Goal: Task Accomplishment & Management: Complete application form

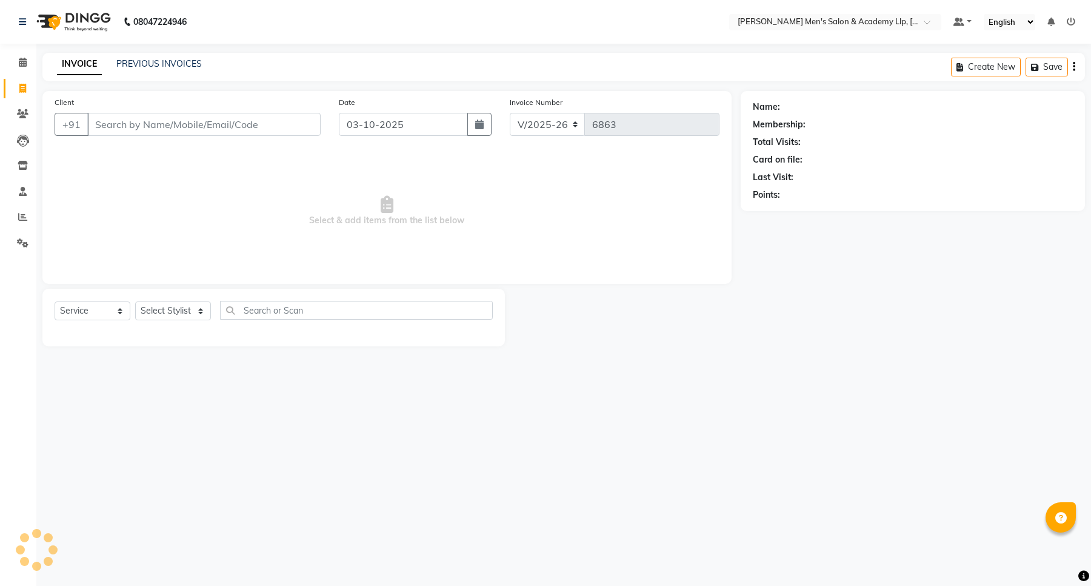
select select "8248"
select select "service"
click at [156, 59] on link "PREVIOUS INVOICES" at bounding box center [158, 63] width 85 height 11
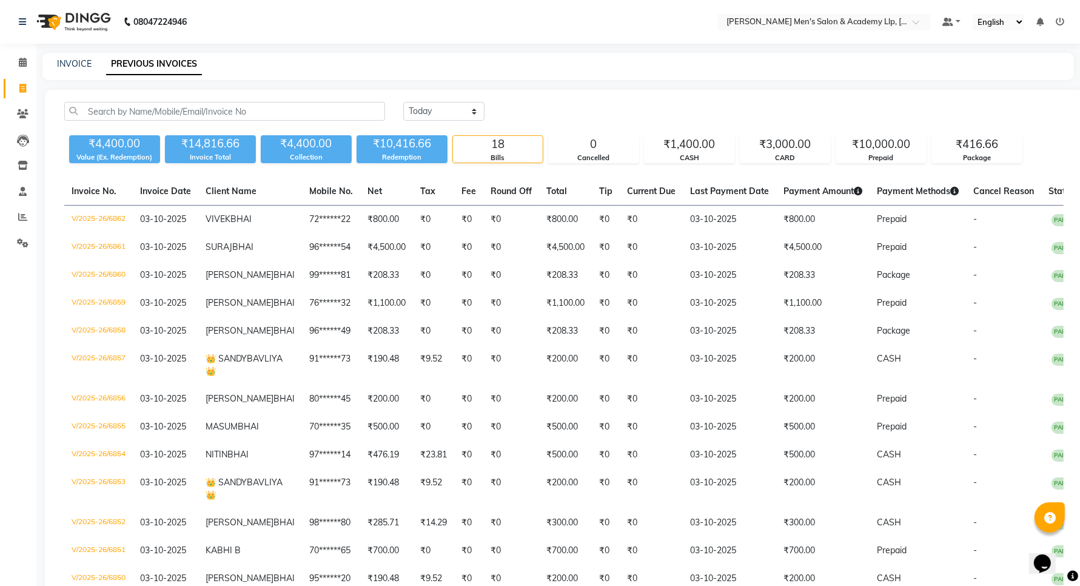
click at [72, 69] on div "INVOICE" at bounding box center [74, 64] width 35 height 13
click at [73, 67] on link "INVOICE" at bounding box center [74, 63] width 35 height 11
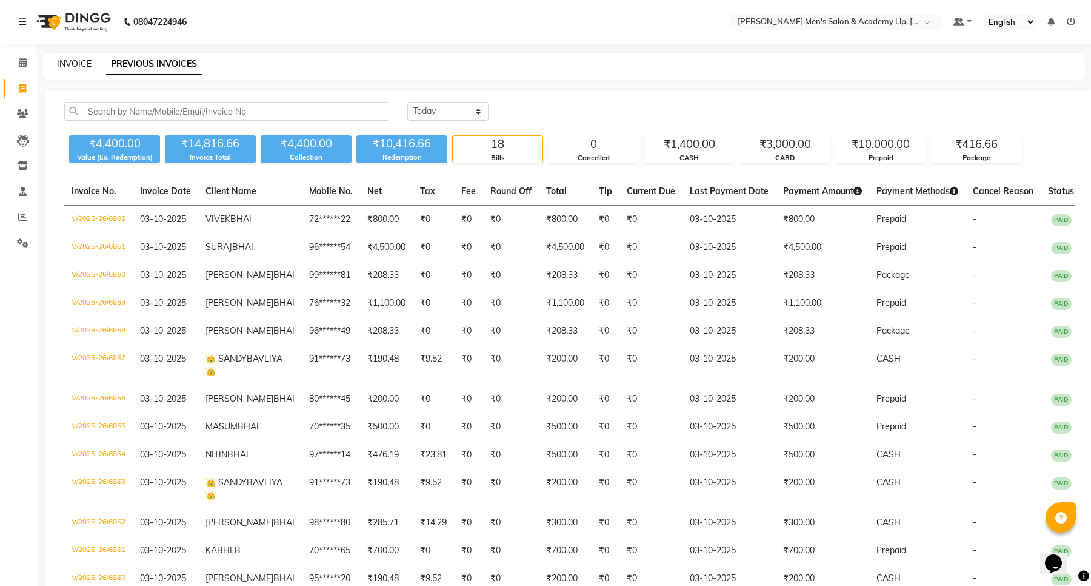
select select "service"
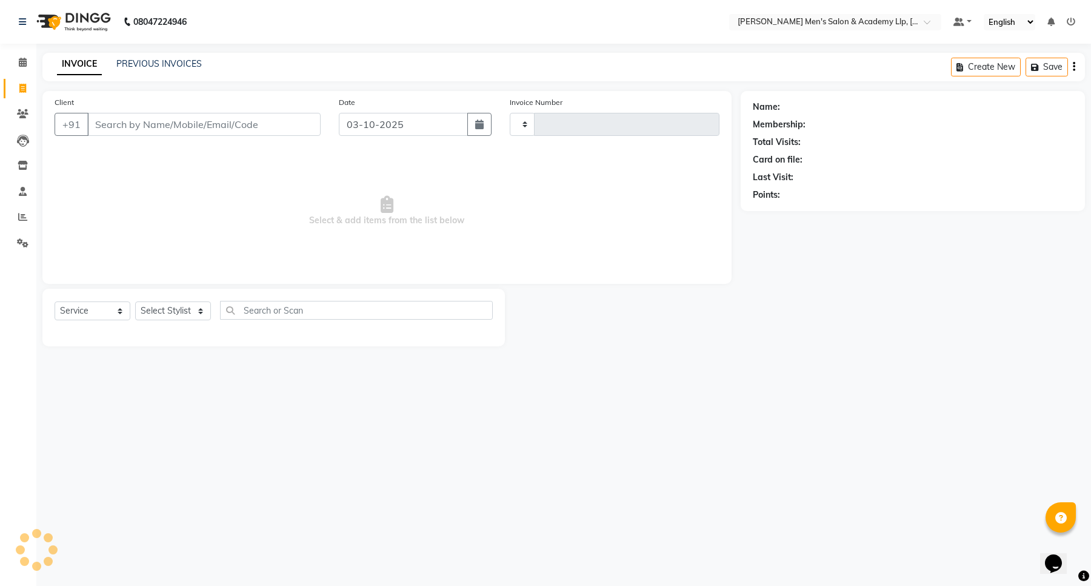
type input "6863"
select select "8248"
click at [130, 123] on input "Client" at bounding box center [203, 124] width 233 height 23
type input "91******73"
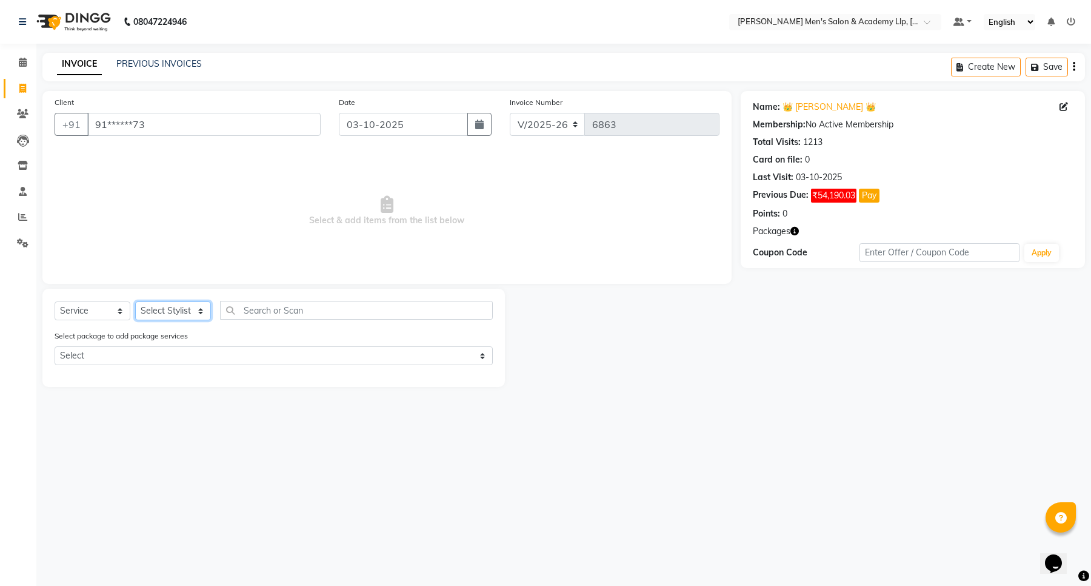
click at [186, 307] on select "Select Stylist ABHISHEK SEN AKKI SEN ANKUSH SEN ARYAN GOHEL ARYAN SEN CHANDU SE…" at bounding box center [173, 310] width 76 height 19
select select "84131"
click at [135, 301] on select "Select Stylist ABHISHEK SEN AKKI SEN ANKUSH SEN ARYAN GOHEL ARYAN SEN CHANDU SE…" at bounding box center [173, 310] width 76 height 19
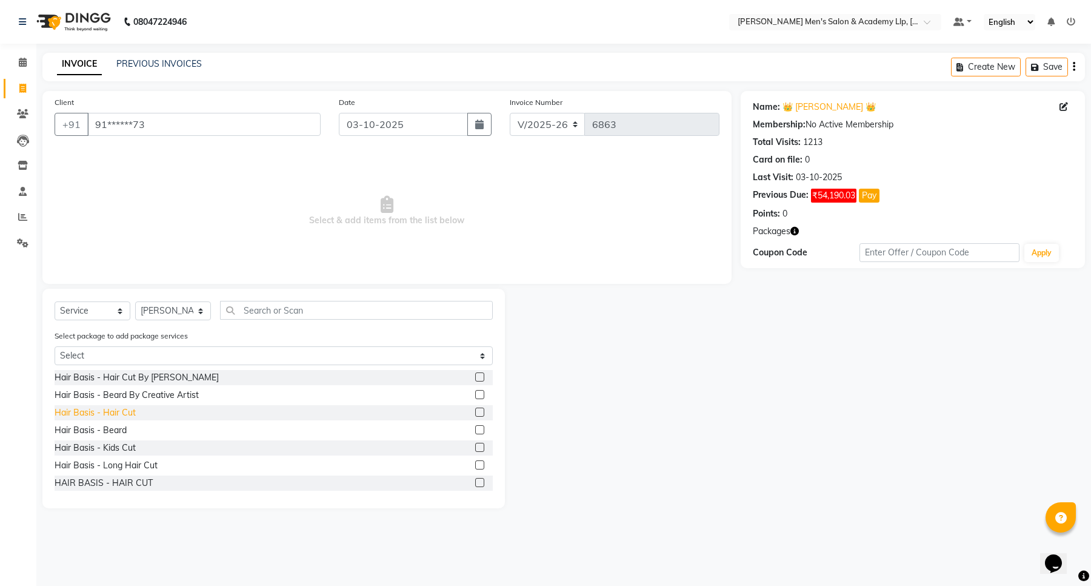
click at [119, 414] on div "Hair Basis - Hair Cut" at bounding box center [95, 412] width 81 height 13
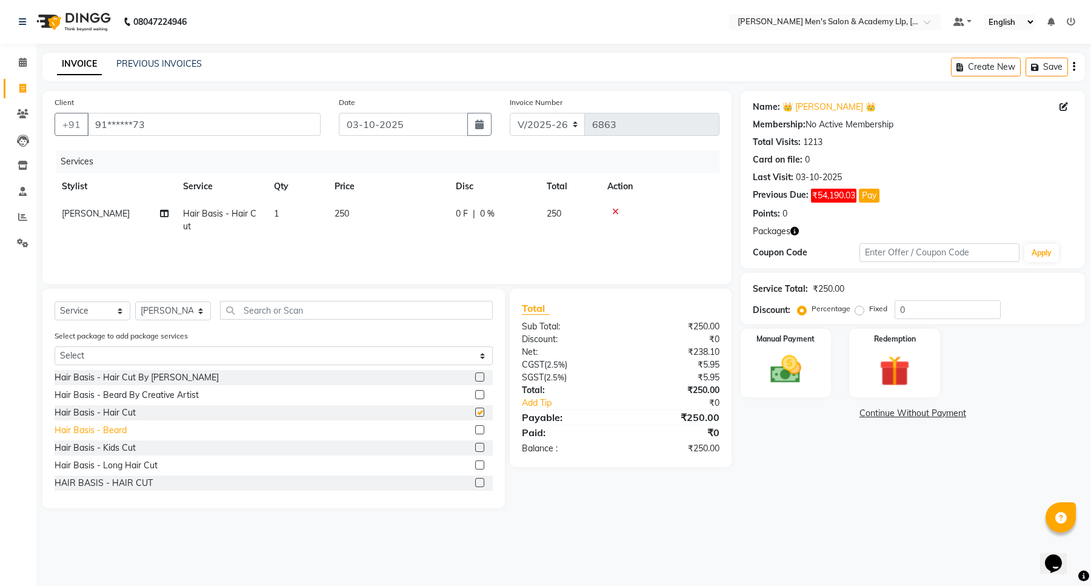
checkbox input "false"
click at [113, 427] on div "Hair Basis - Beard" at bounding box center [91, 430] width 72 height 13
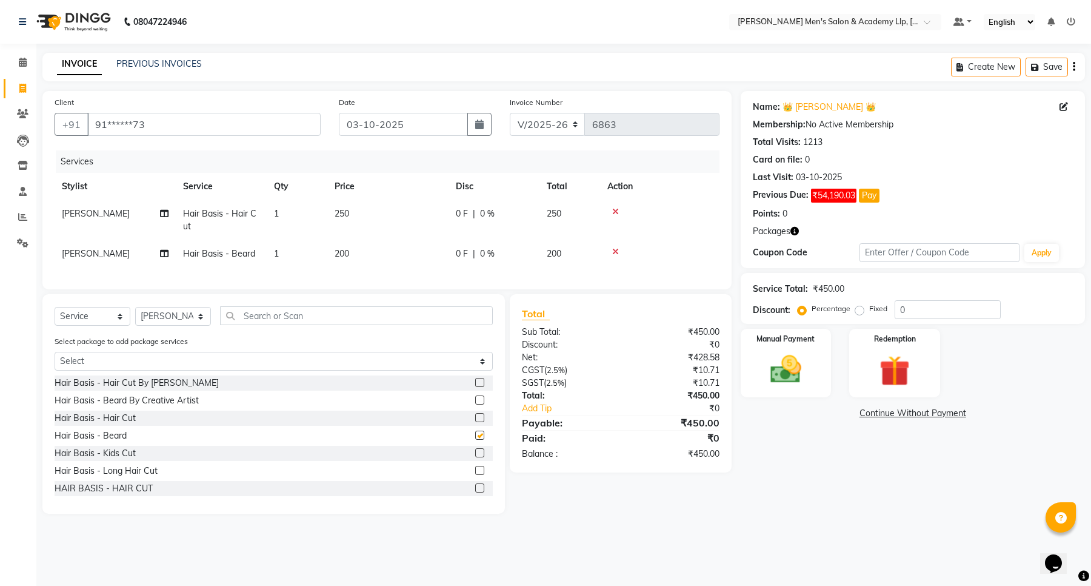
checkbox input "false"
click at [366, 255] on td "200" at bounding box center [387, 253] width 121 height 27
select select "84131"
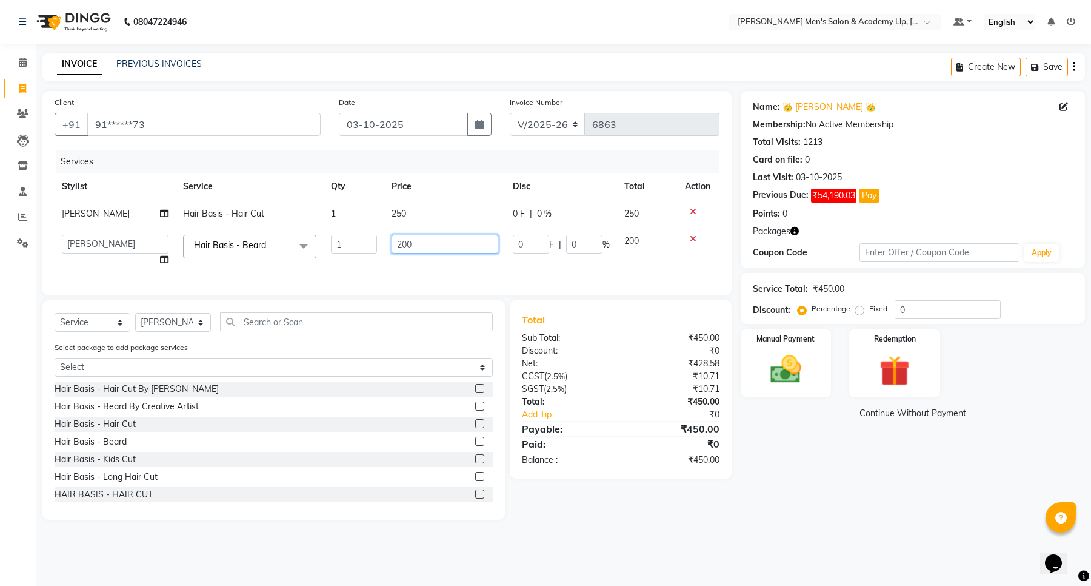
drag, startPoint x: 407, startPoint y: 246, endPoint x: 388, endPoint y: 249, distance: 19.0
click at [388, 249] on td "200" at bounding box center [444, 250] width 121 height 46
drag, startPoint x: 418, startPoint y: 242, endPoint x: 390, endPoint y: 249, distance: 29.1
click at [390, 249] on td "200" at bounding box center [444, 250] width 121 height 46
drag, startPoint x: 416, startPoint y: 247, endPoint x: 386, endPoint y: 252, distance: 30.1
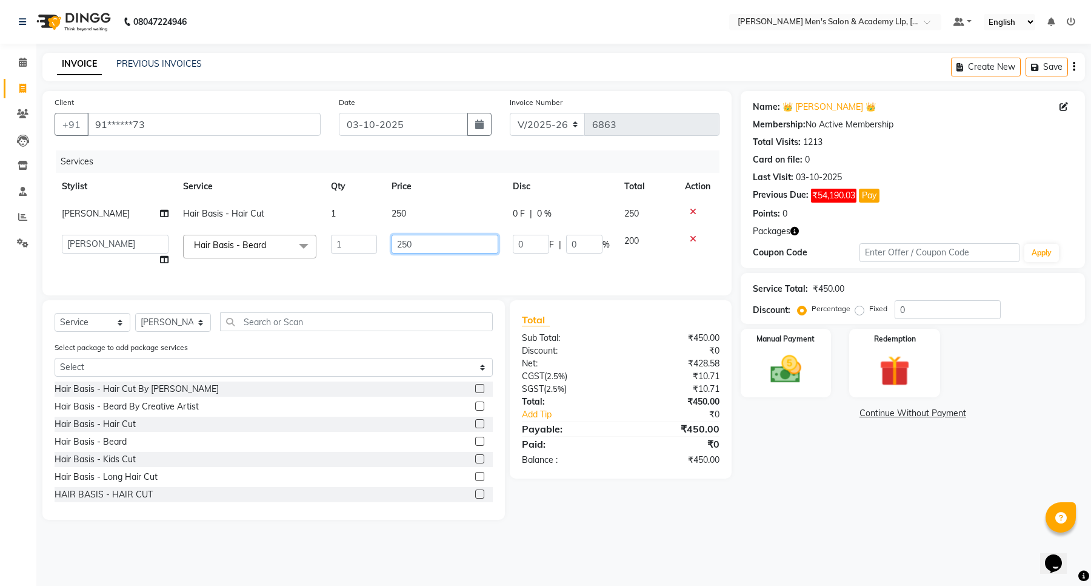
click at [386, 252] on td "250" at bounding box center [444, 250] width 121 height 46
type input "3"
type input "200"
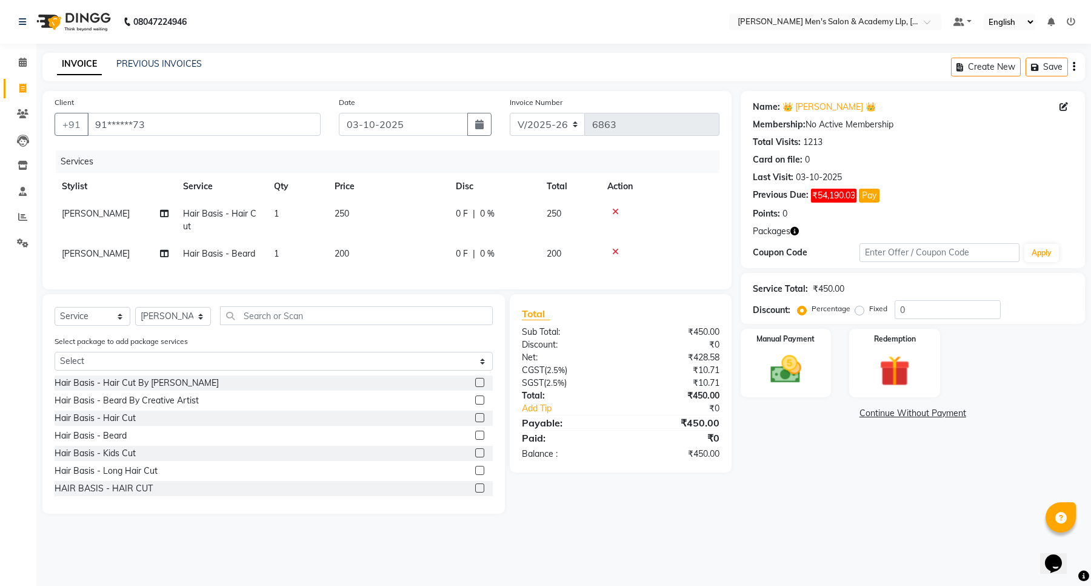
click at [426, 218] on td "250" at bounding box center [387, 220] width 121 height 40
select select "84131"
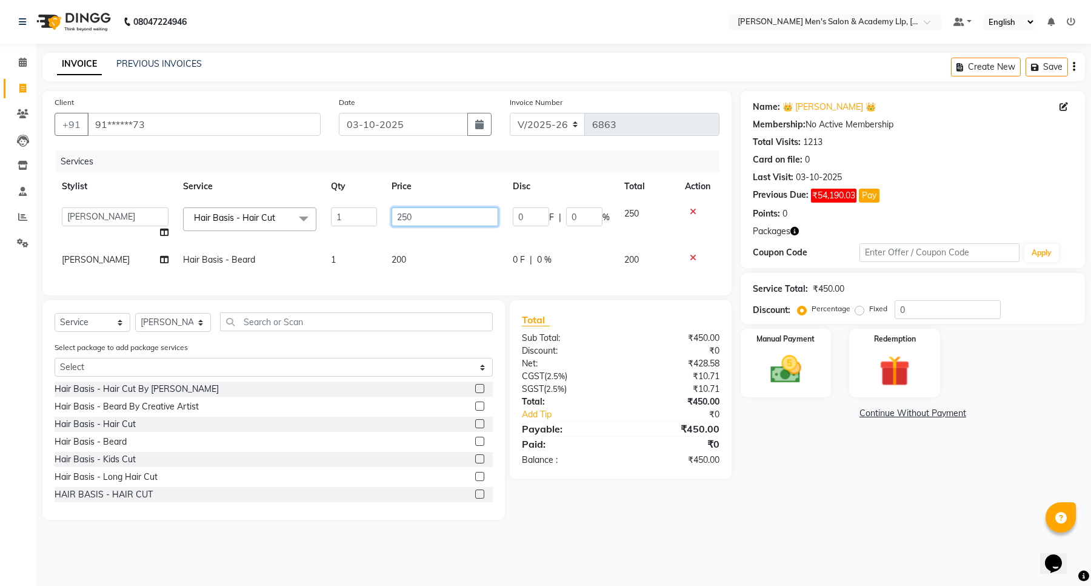
click at [429, 216] on input "250" at bounding box center [445, 216] width 107 height 19
type input "2"
type input "300"
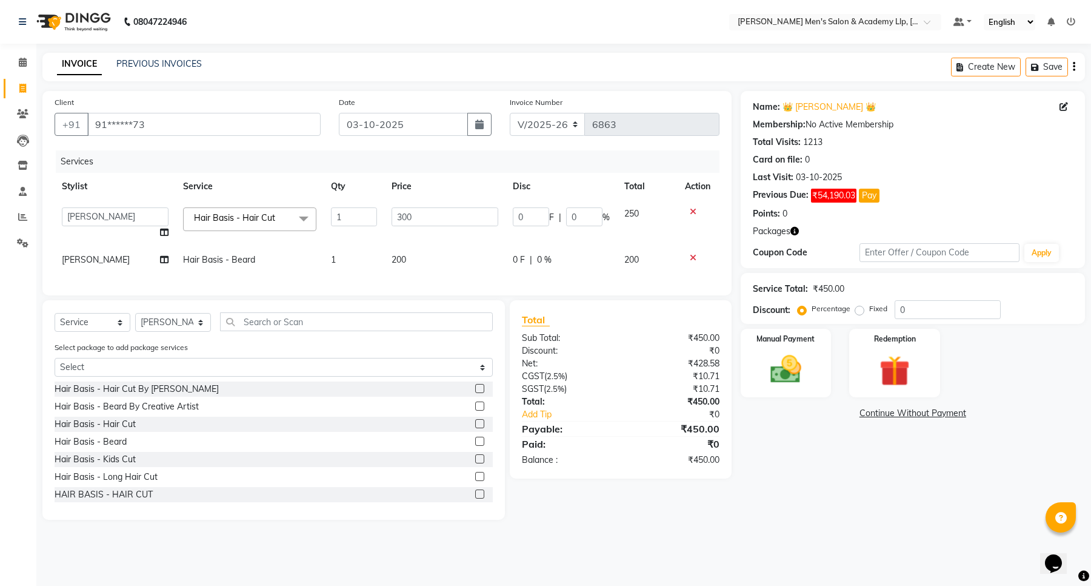
click at [416, 238] on td "300" at bounding box center [444, 223] width 121 height 46
select select "84131"
click at [138, 215] on select "ABHISHEK SEN AKKI SEN ANKUSH SEN ARYAN GOHEL ARYAN SEN CHANDU SEN DIPESH SEN HA…" at bounding box center [115, 216] width 107 height 19
click at [111, 252] on td "[PERSON_NAME]" at bounding box center [115, 259] width 121 height 27
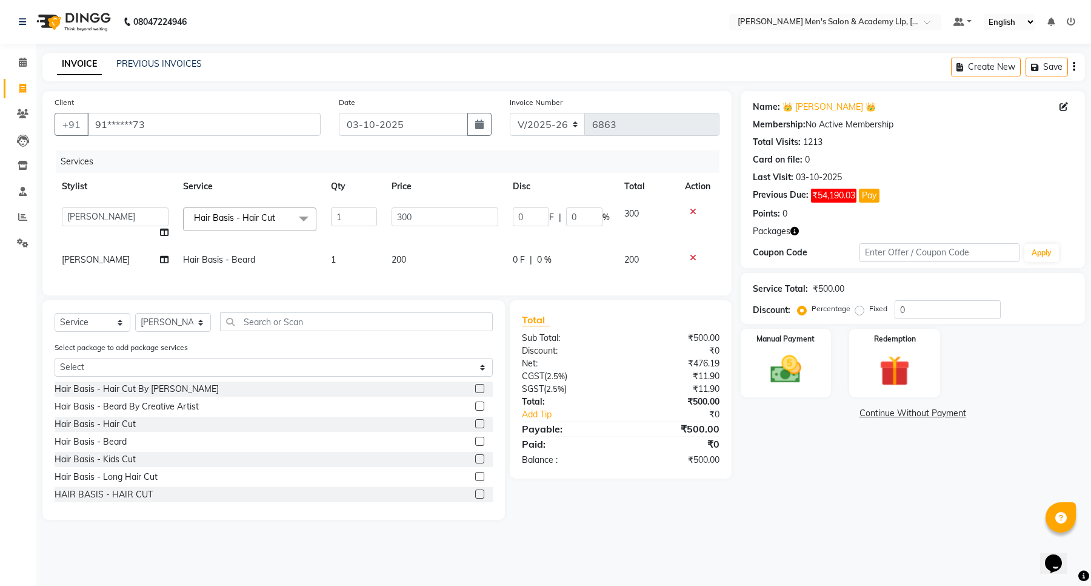
select select "84131"
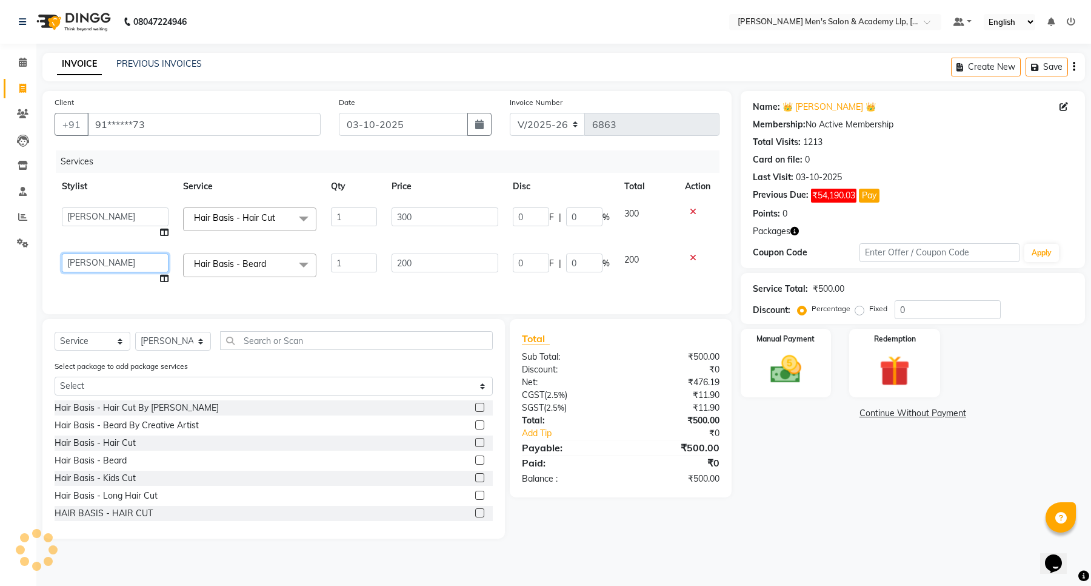
click at [110, 255] on select "ABHISHEK SEN AKKI SEN ANKUSH SEN ARYAN GOHEL ARYAN SEN CHANDU SEN DIPESH SEN HA…" at bounding box center [115, 262] width 107 height 19
click at [122, 449] on div "Hair Basis - Hair Cut" at bounding box center [95, 442] width 81 height 13
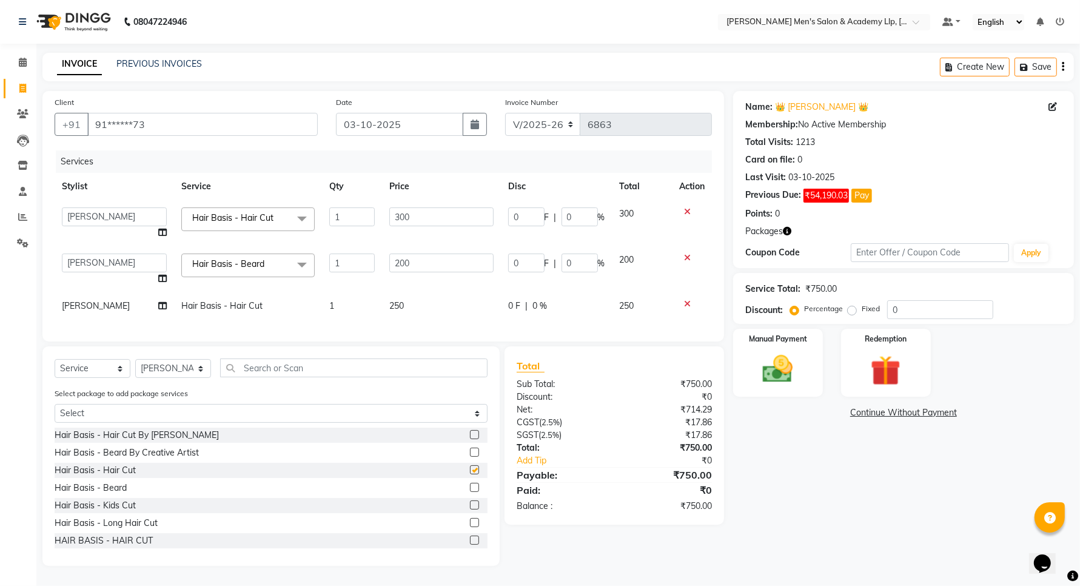
checkbox input "false"
click at [438, 300] on td "250" at bounding box center [441, 305] width 118 height 27
select select "84131"
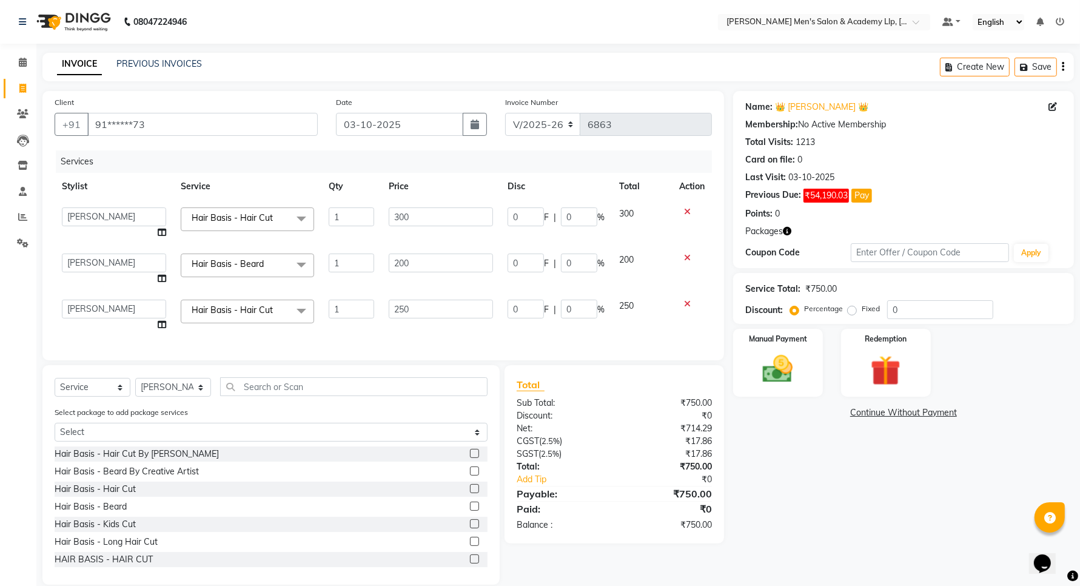
drag, startPoint x: 431, startPoint y: 310, endPoint x: 383, endPoint y: 317, distance: 48.4
click at [384, 317] on td "250" at bounding box center [440, 315] width 119 height 46
click at [402, 310] on input "250" at bounding box center [441, 308] width 104 height 19
type input "300"
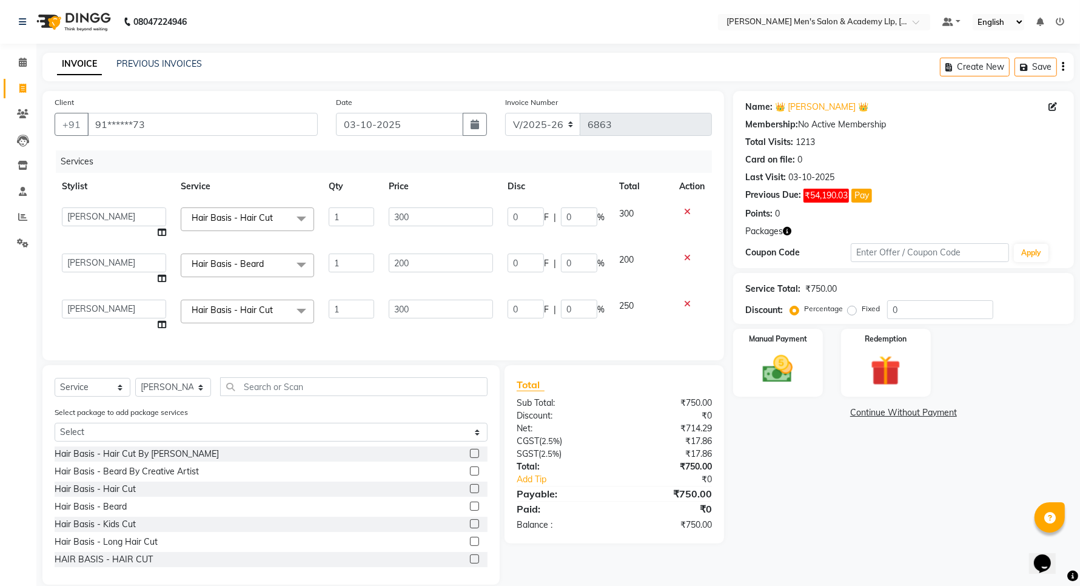
click at [413, 330] on div "Services Stylist Service Qty Price Disc Total Action ABHISHEK SEN AKKI SEN ANKU…" at bounding box center [383, 249] width 657 height 198
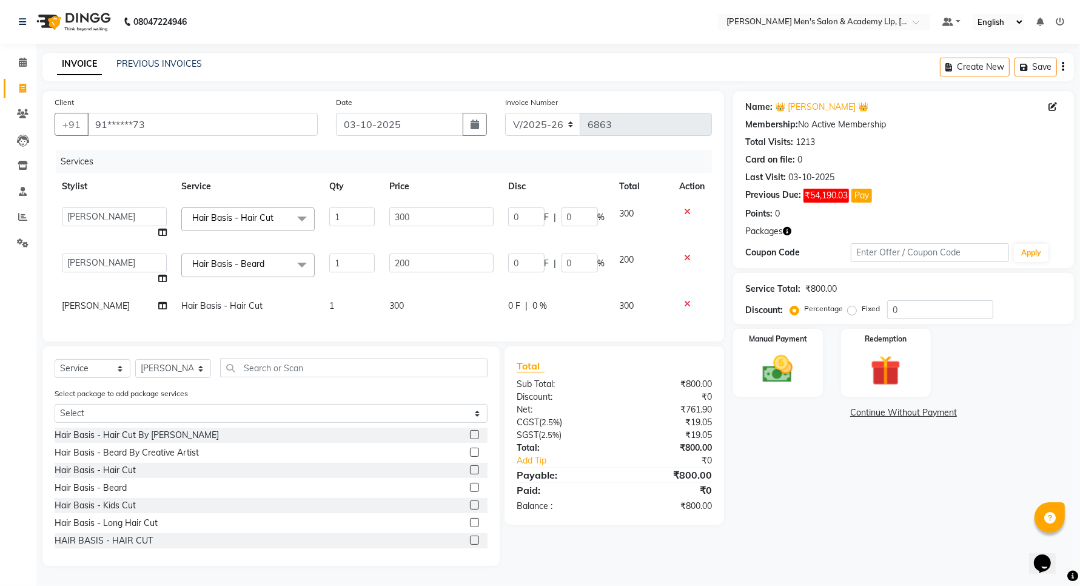
click at [108, 317] on td "[PERSON_NAME]" at bounding box center [114, 305] width 119 height 27
select select "84131"
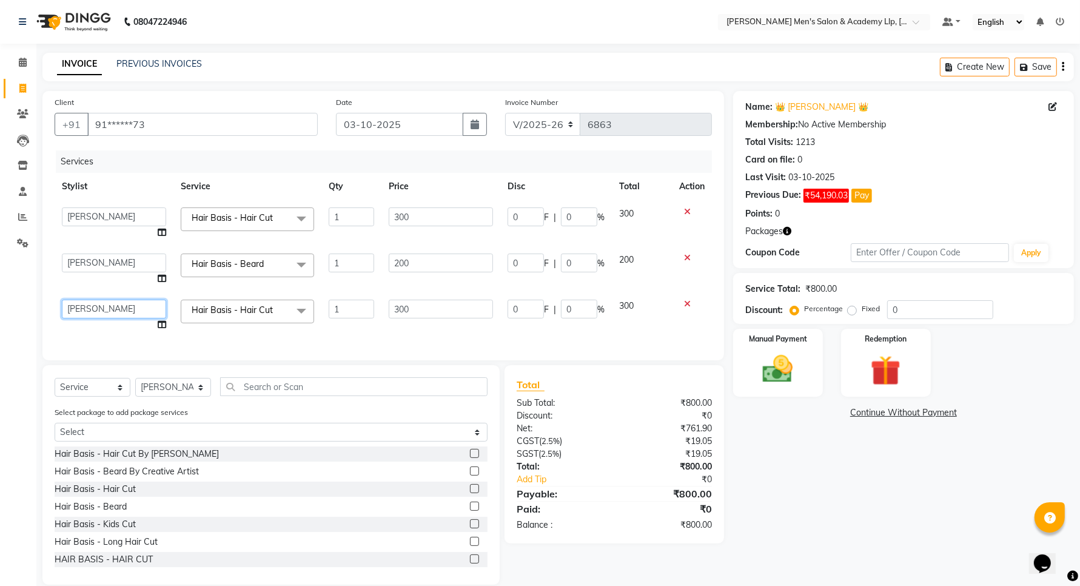
click at [106, 311] on select "ABHISHEK SEN AKKI SEN ANKUSH SEN ARYAN GOHEL ARYAN SEN CHANDU SEN DIPESH SEN HA…" at bounding box center [114, 308] width 104 height 19
click at [62, 299] on select "ABHISHEK SEN AKKI SEN ANKUSH SEN ARYAN GOHEL ARYAN SEN CHANDU SEN DIPESH SEN HA…" at bounding box center [114, 308] width 104 height 19
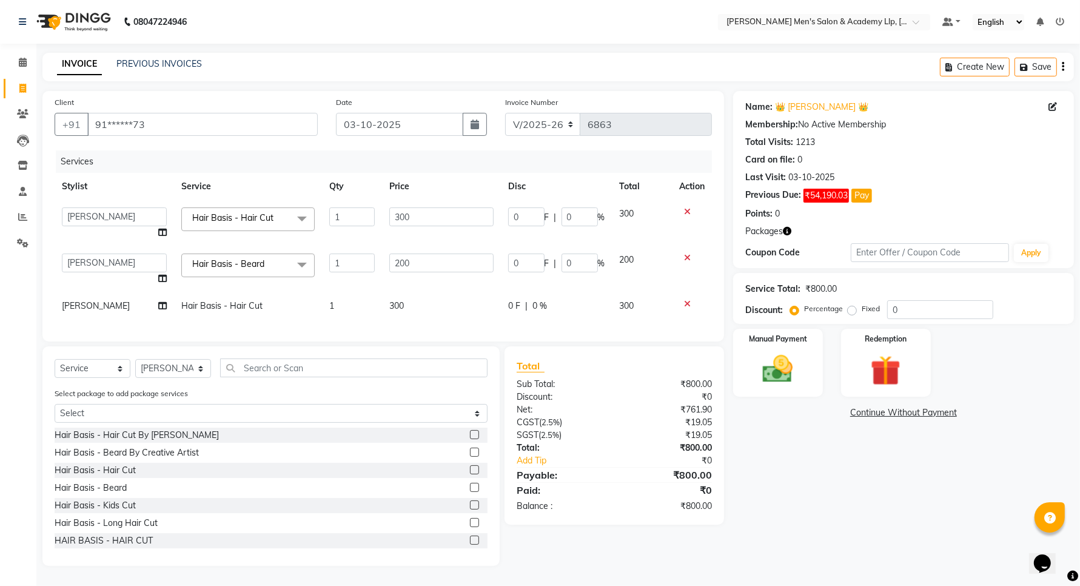
click at [125, 293] on td "[PERSON_NAME]" at bounding box center [114, 305] width 119 height 27
select select "84131"
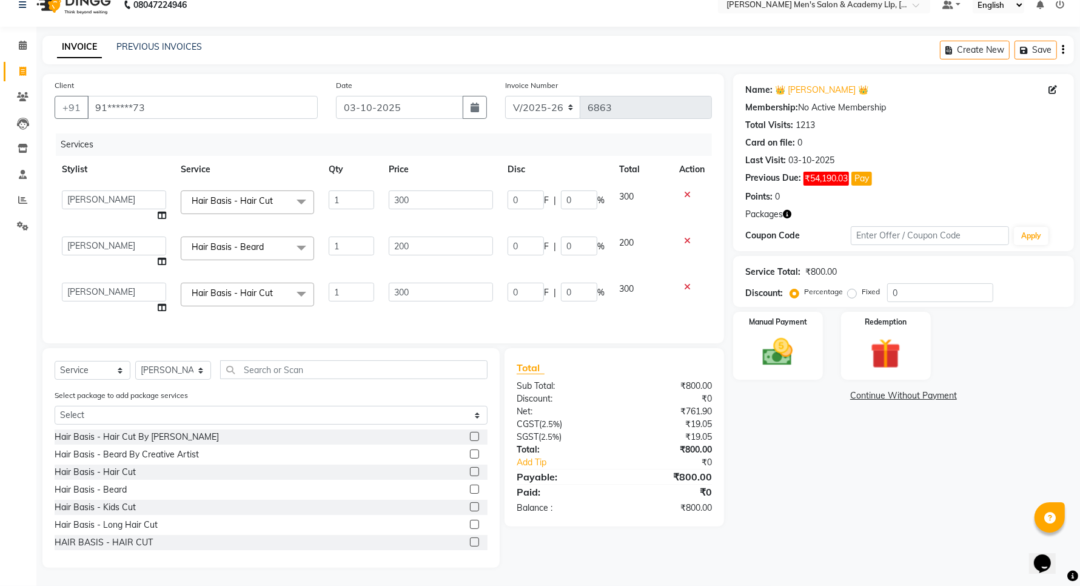
scroll to position [27, 0]
click at [817, 364] on div "Manual Payment" at bounding box center [777, 345] width 93 height 70
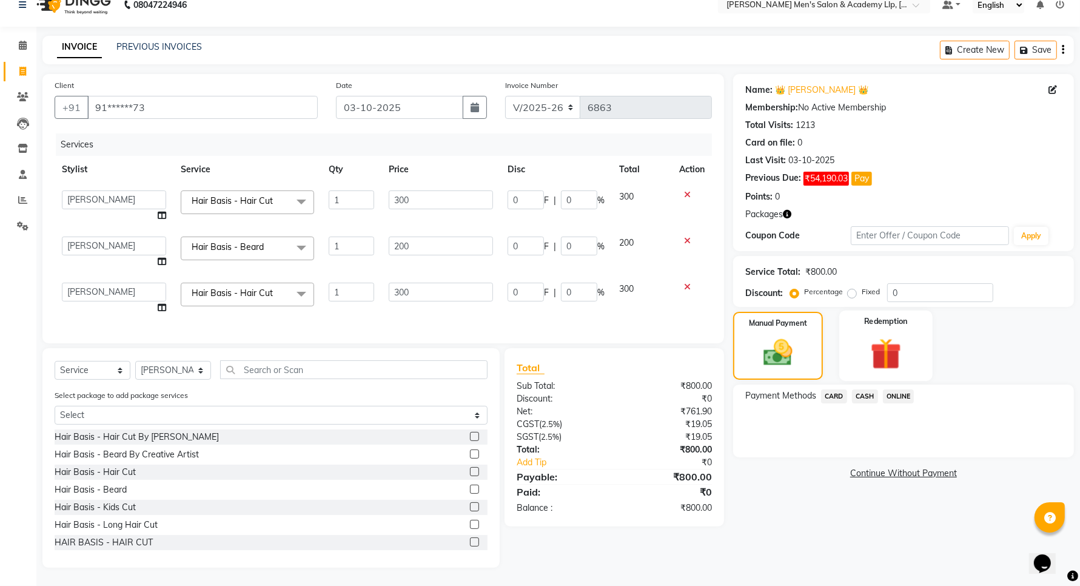
click at [857, 363] on div "Redemption" at bounding box center [885, 345] width 93 height 70
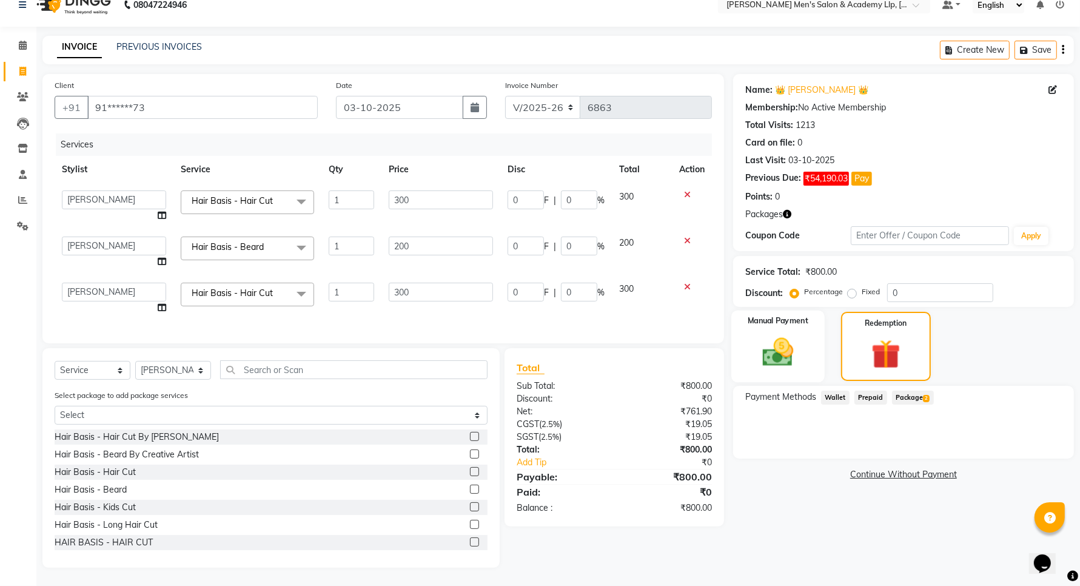
click at [788, 356] on img at bounding box center [777, 352] width 51 height 36
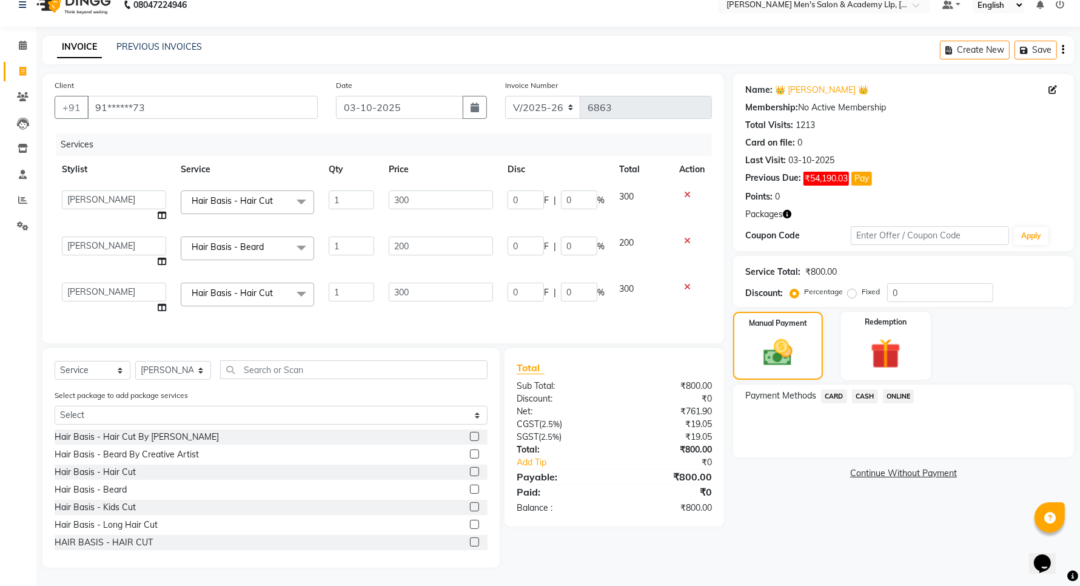
click at [826, 389] on span "CARD" at bounding box center [834, 396] width 26 height 14
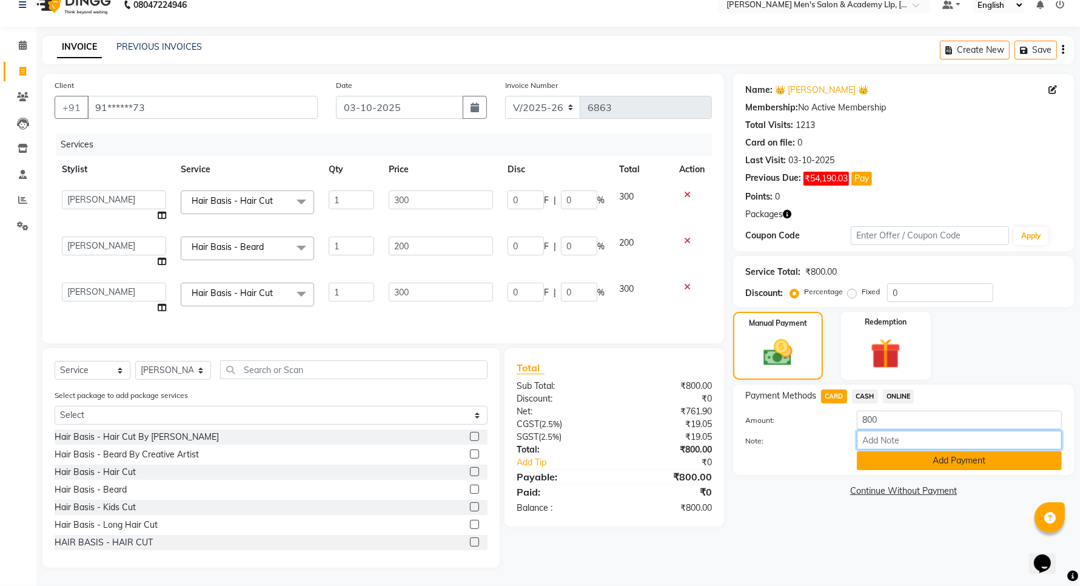
drag, startPoint x: 872, startPoint y: 437, endPoint x: 872, endPoint y: 446, distance: 9.1
click at [872, 437] on input "Note:" at bounding box center [959, 439] width 205 height 19
click at [877, 451] on button "Add Payment" at bounding box center [959, 460] width 205 height 19
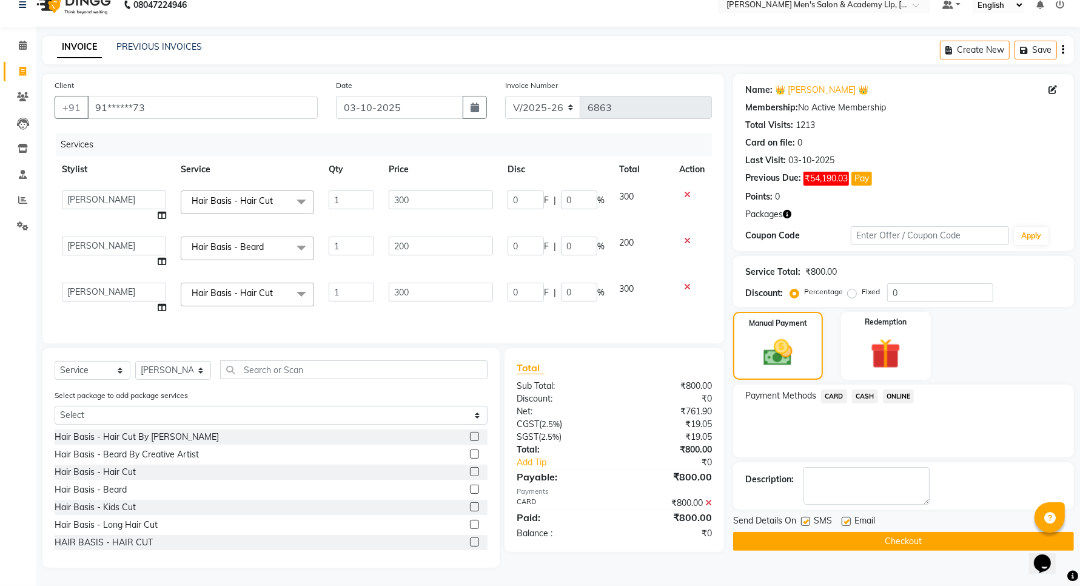
click at [847, 517] on label at bounding box center [845, 521] width 9 height 9
click at [847, 518] on input "checkbox" at bounding box center [845, 522] width 8 height 8
checkbox input "false"
click at [807, 517] on label at bounding box center [805, 521] width 9 height 9
click at [807, 518] on input "checkbox" at bounding box center [805, 522] width 8 height 8
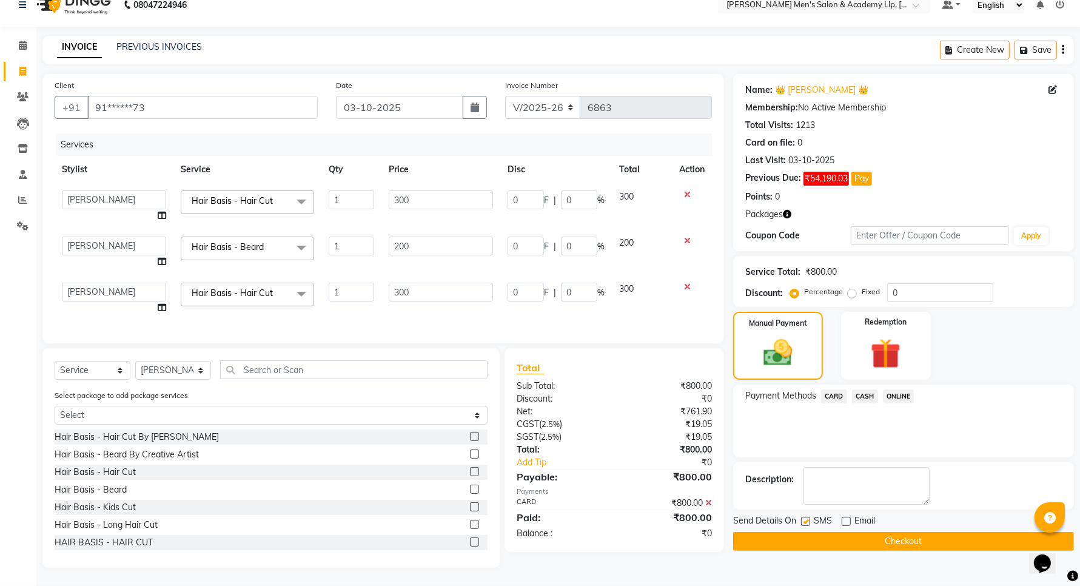
checkbox input "false"
click at [804, 532] on button "Checkout" at bounding box center [903, 541] width 341 height 19
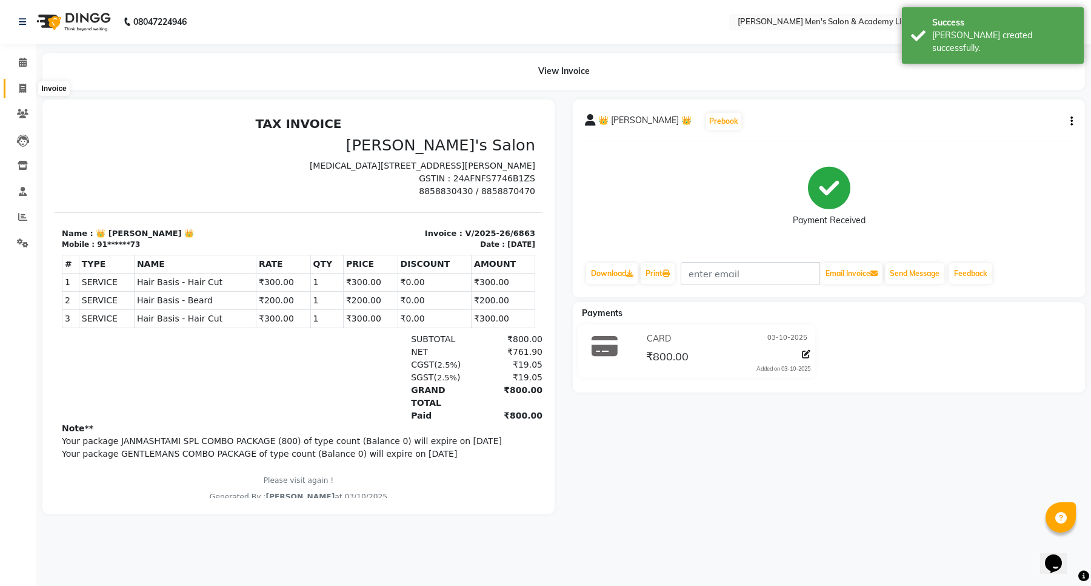
click at [15, 87] on span at bounding box center [22, 89] width 21 height 14
select select "service"
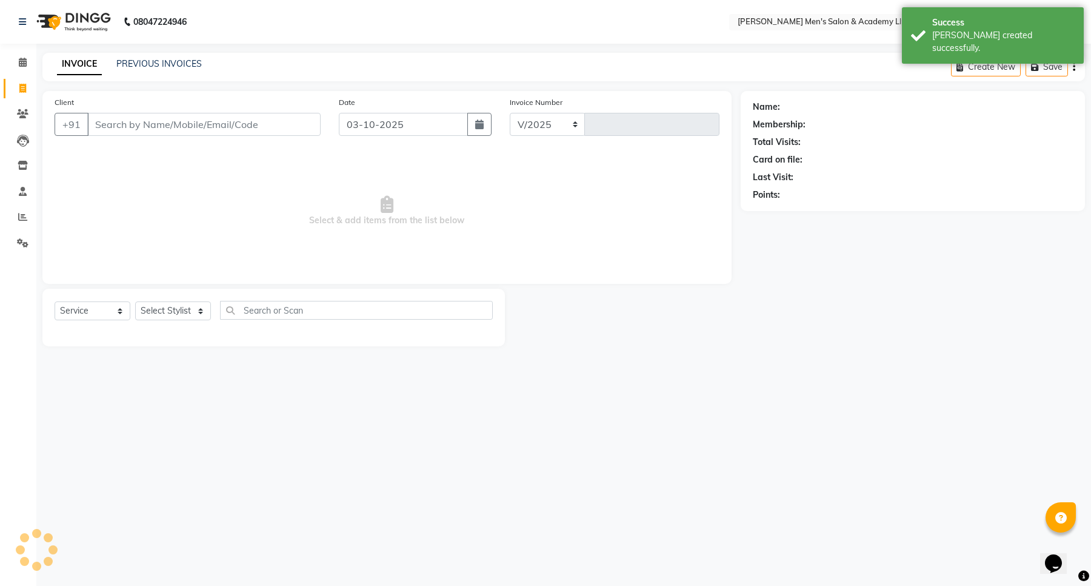
select select "8248"
type input "6864"
click at [132, 128] on input "Client" at bounding box center [203, 124] width 233 height 23
click at [161, 127] on input "Client" at bounding box center [203, 124] width 233 height 23
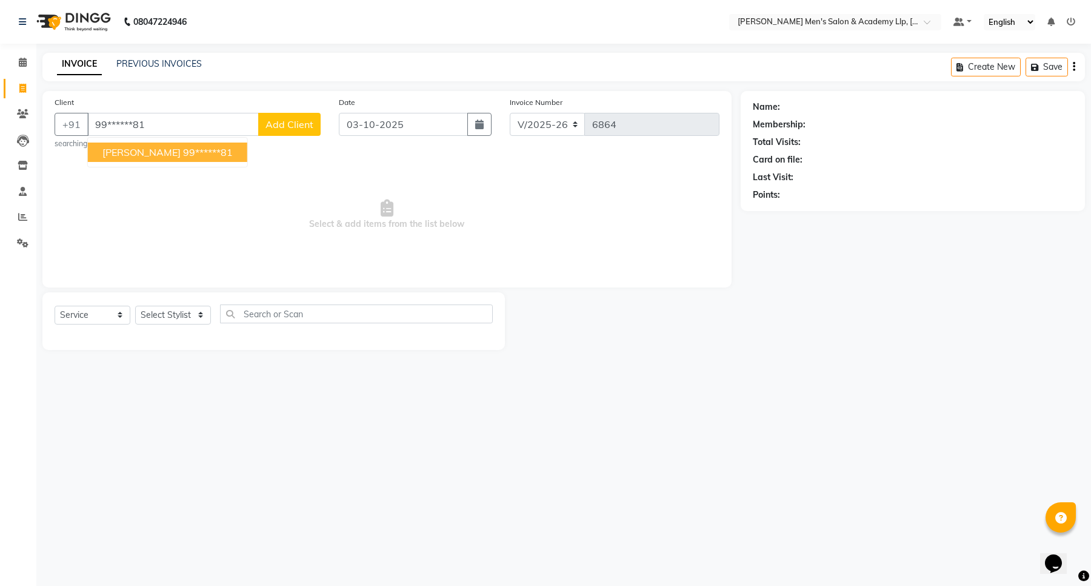
type input "99******81"
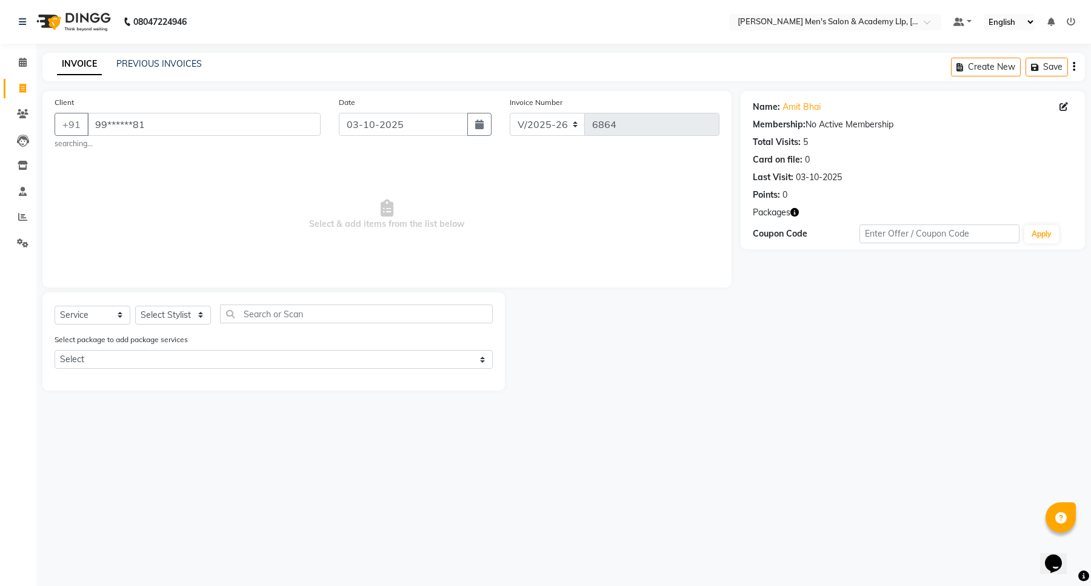
click at [797, 212] on icon "button" at bounding box center [795, 212] width 8 height 8
click at [164, 310] on select "Select Stylist ABHISHEK SEN AKKI SEN ANKUSH SEN ARYAN GOHEL ARYAN SEN CHANDU SE…" at bounding box center [173, 315] width 76 height 19
select select "90090"
click at [135, 306] on select "Select Stylist ABHISHEK SEN AKKI SEN ANKUSH SEN ARYAN GOHEL ARYAN SEN CHANDU SE…" at bounding box center [173, 315] width 76 height 19
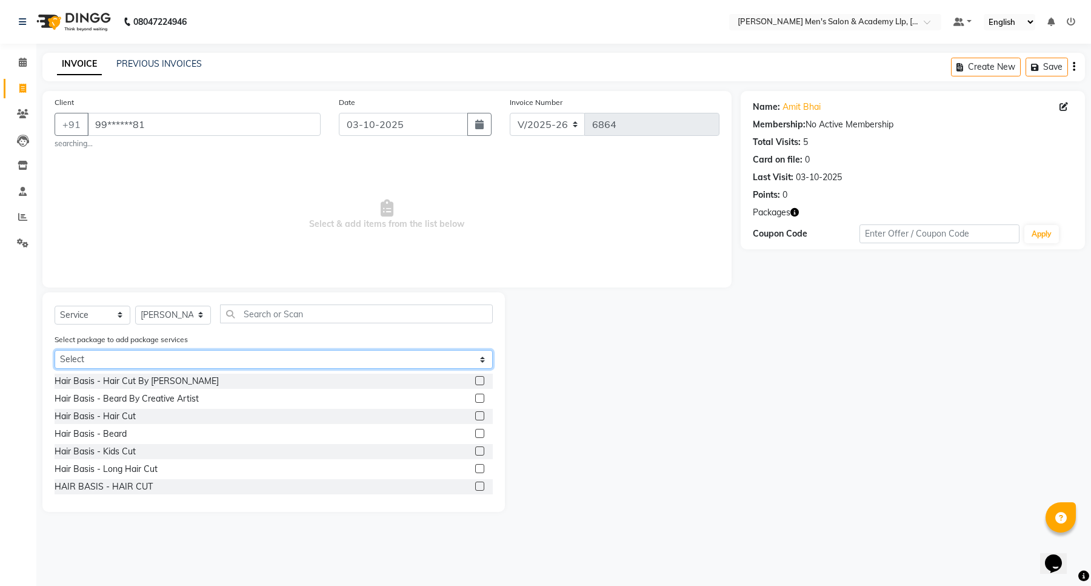
click at [141, 358] on select "Select COOL CUTS JUNIOR PACKAGE" at bounding box center [274, 359] width 438 height 19
click at [143, 358] on select "Select COOL CUTS JUNIOR PACKAGE" at bounding box center [274, 359] width 438 height 19
click at [128, 366] on select "Select COOL CUTS JUNIOR PACKAGE" at bounding box center [274, 359] width 438 height 19
click at [55, 350] on select "Select COOL CUTS JUNIOR PACKAGE" at bounding box center [274, 359] width 438 height 19
click at [111, 370] on div "Select package to add package services Select COOL CUTS JUNIOR PACKAGE" at bounding box center [273, 353] width 457 height 41
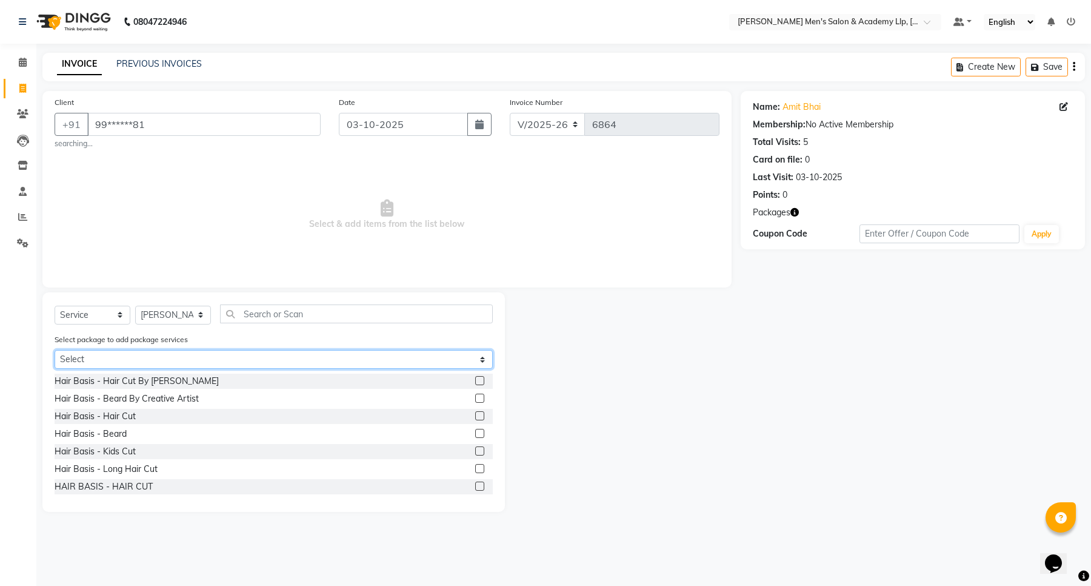
click at [115, 366] on select "Select COOL CUTS JUNIOR PACKAGE" at bounding box center [274, 359] width 438 height 19
select select "1: Object"
click at [55, 350] on select "Select COOL CUTS JUNIOR PACKAGE" at bounding box center [274, 359] width 438 height 19
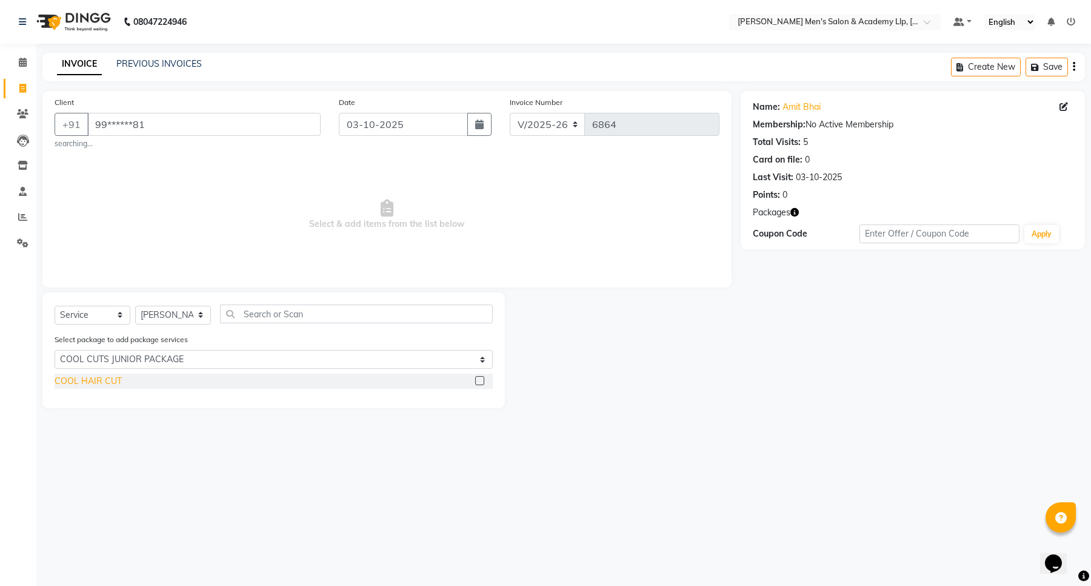
click at [108, 380] on div "COOL HAIR CUT" at bounding box center [88, 381] width 67 height 13
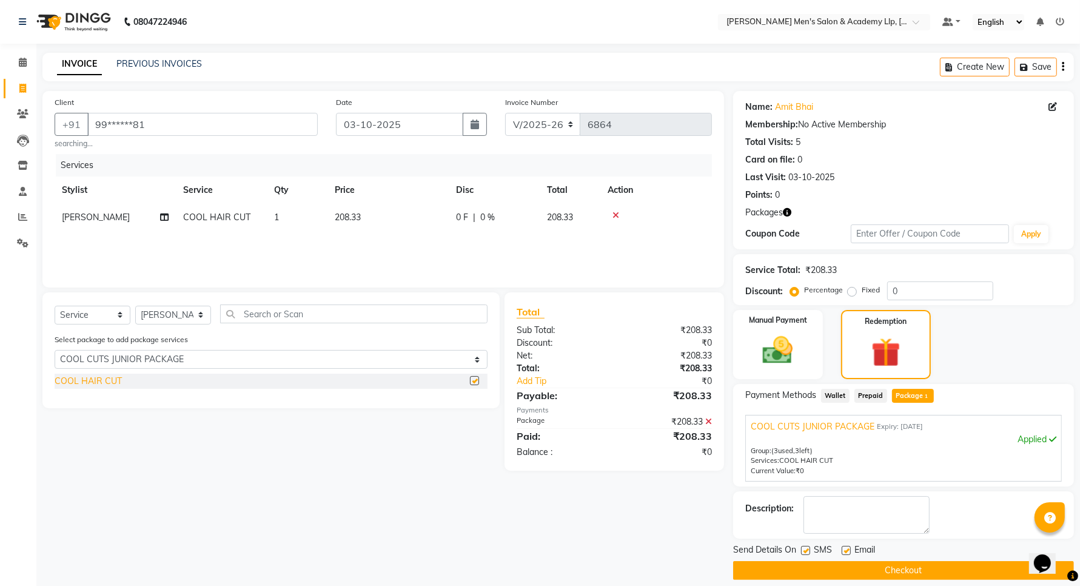
checkbox input "false"
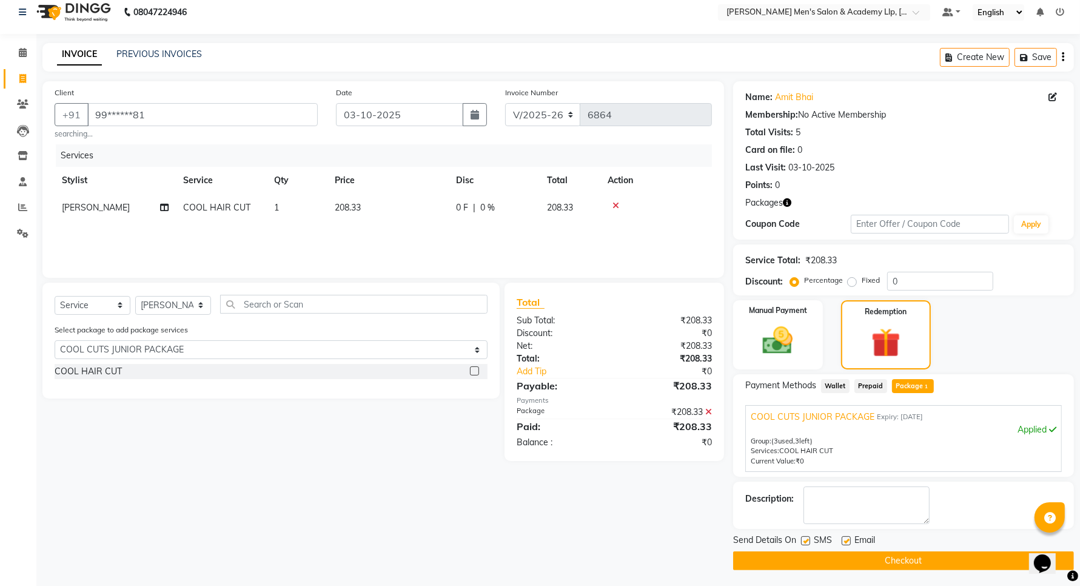
scroll to position [12, 0]
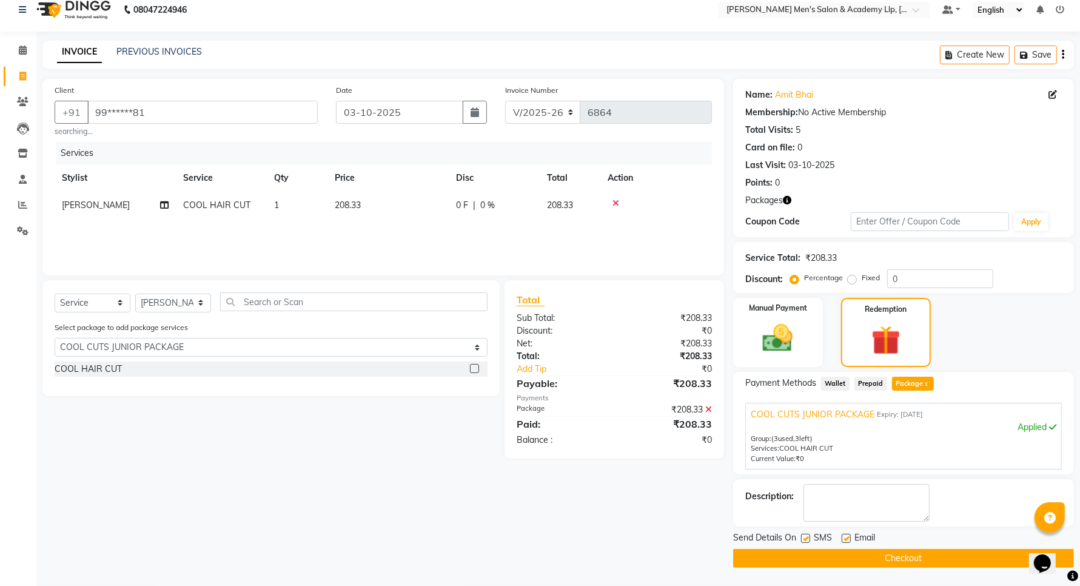
click at [843, 538] on label at bounding box center [845, 537] width 9 height 9
click at [843, 538] on input "checkbox" at bounding box center [845, 539] width 8 height 8
checkbox input "false"
click at [804, 541] on label at bounding box center [805, 537] width 9 height 9
click at [804, 541] on input "checkbox" at bounding box center [805, 539] width 8 height 8
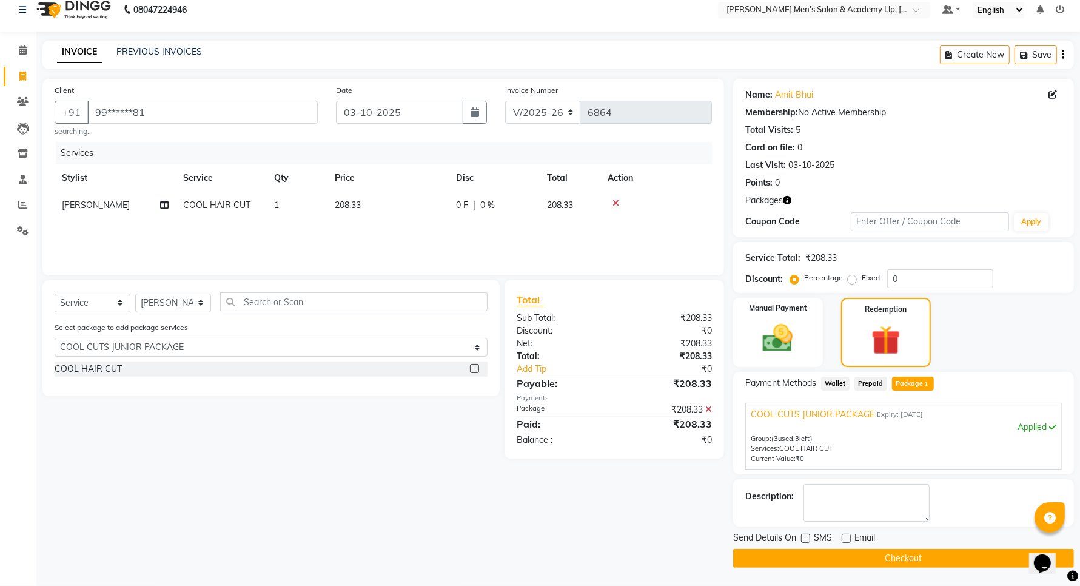
click at [807, 540] on label at bounding box center [805, 537] width 9 height 9
click at [807, 540] on input "checkbox" at bounding box center [805, 539] width 8 height 8
click at [807, 540] on label at bounding box center [805, 537] width 9 height 9
click at [807, 540] on input "checkbox" at bounding box center [805, 539] width 8 height 8
click at [804, 540] on label at bounding box center [805, 537] width 9 height 9
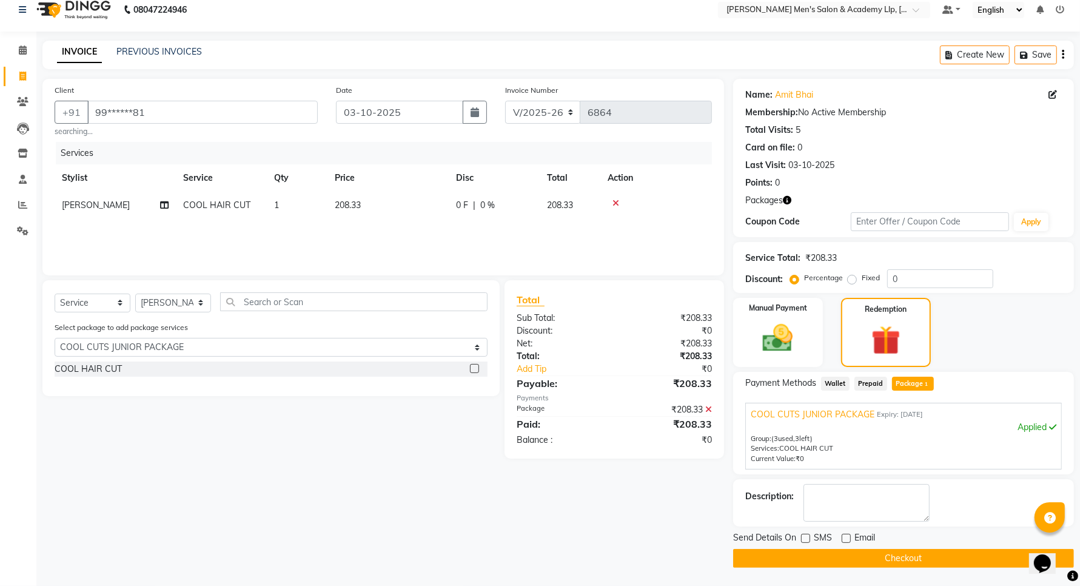
click at [804, 540] on input "checkbox" at bounding box center [805, 539] width 8 height 8
checkbox input "true"
click at [800, 558] on button "Checkout" at bounding box center [903, 558] width 341 height 19
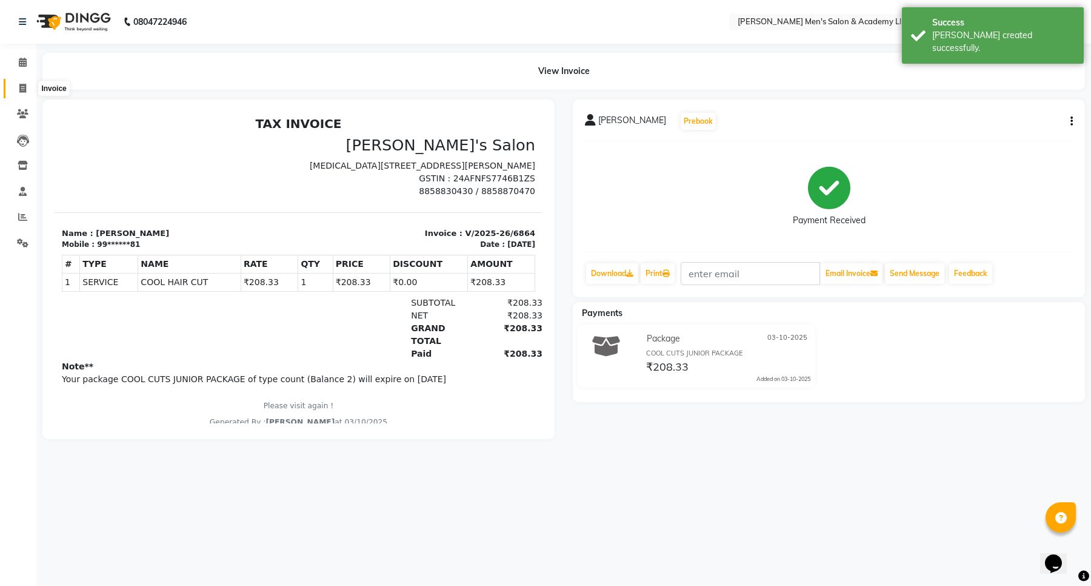
click at [24, 91] on icon at bounding box center [22, 88] width 7 height 9
select select "service"
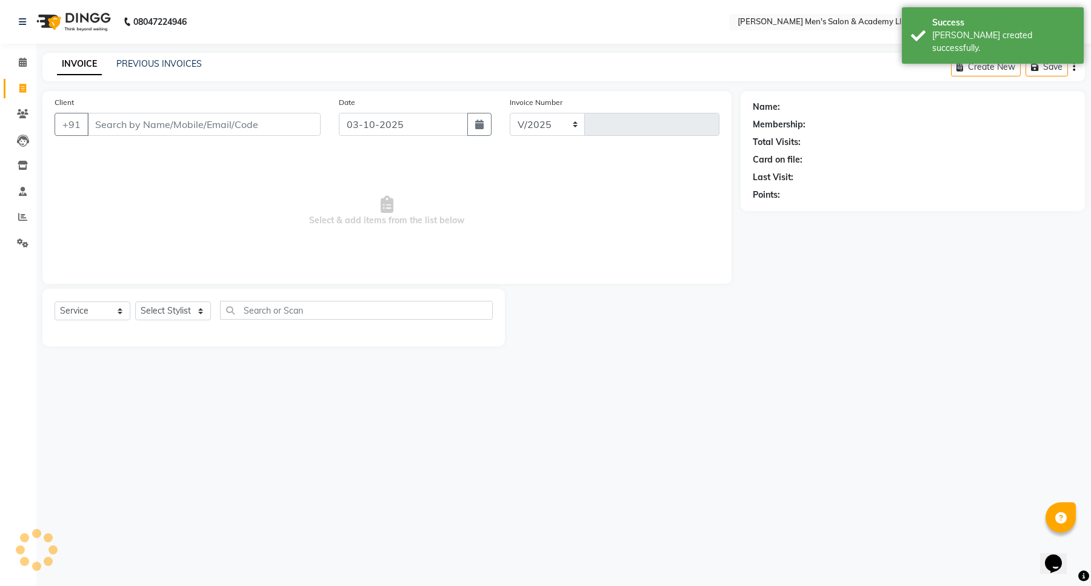
select select "8248"
type input "6865"
click at [139, 125] on input "Client" at bounding box center [203, 124] width 233 height 23
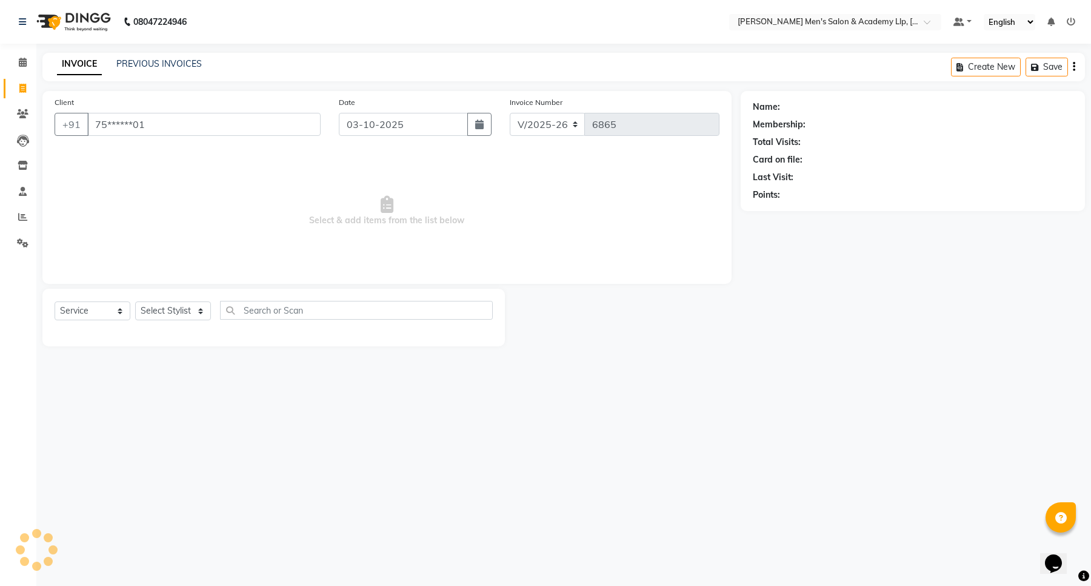
type input "75******01"
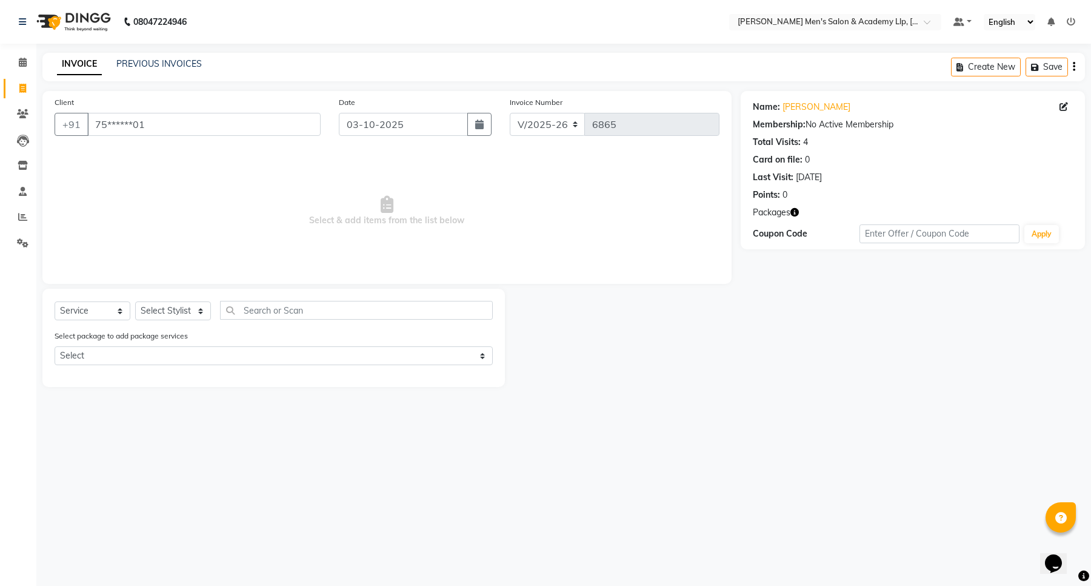
click at [795, 213] on icon "button" at bounding box center [795, 212] width 8 height 8
click at [164, 313] on select "Select Stylist ABHISHEK SEN AKKI SEN ANKUSH SEN ARYAN GOHEL ARYAN SEN CHANDU SE…" at bounding box center [173, 310] width 76 height 19
select select "78791"
click at [135, 301] on select "Select Stylist ABHISHEK SEN AKKI SEN ANKUSH SEN ARYAN GOHEL ARYAN SEN CHANDU SE…" at bounding box center [173, 310] width 76 height 19
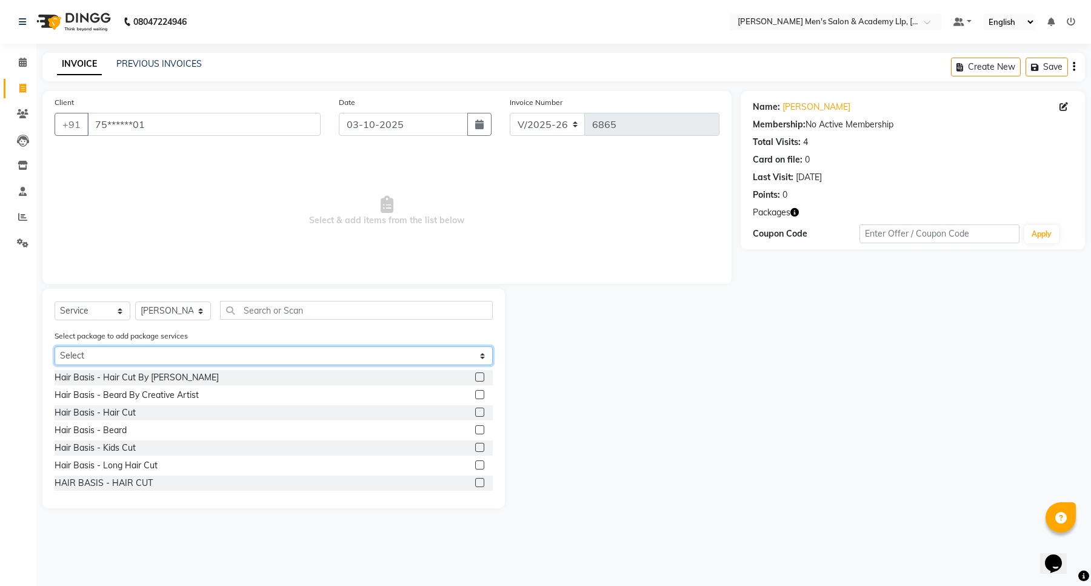
drag, startPoint x: 136, startPoint y: 358, endPoint x: 135, endPoint y: 364, distance: 6.3
click at [138, 358] on select "Select COOLER JUNIOR PACKAGE" at bounding box center [274, 355] width 438 height 19
select select "2: Object"
click at [55, 346] on select "Select COOLER JUNIOR PACKAGE" at bounding box center [274, 355] width 438 height 19
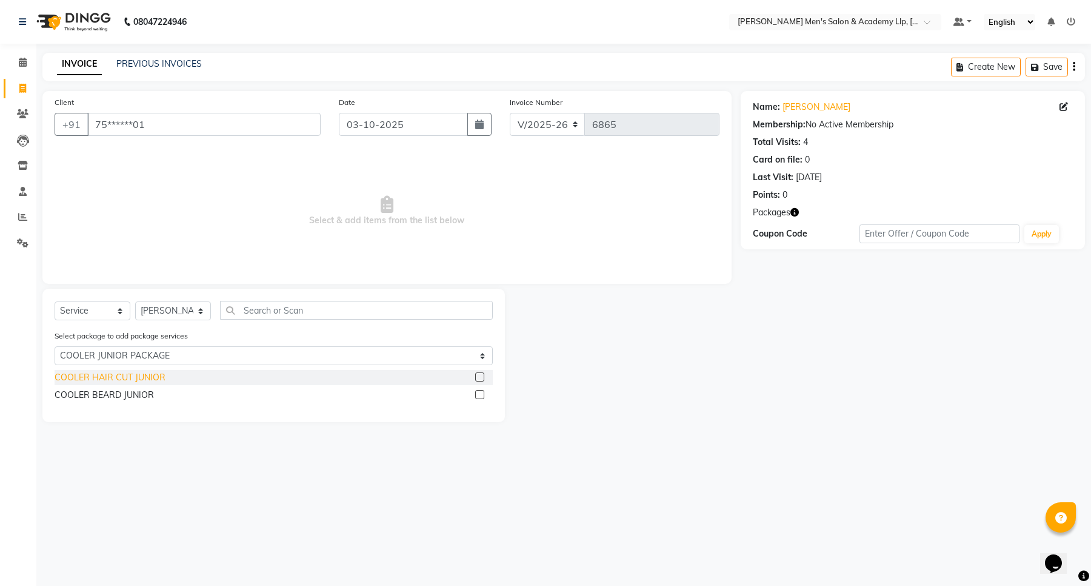
click at [85, 380] on div "COOLER HAIR CUT JUNIOR" at bounding box center [110, 377] width 111 height 13
checkbox input "false"
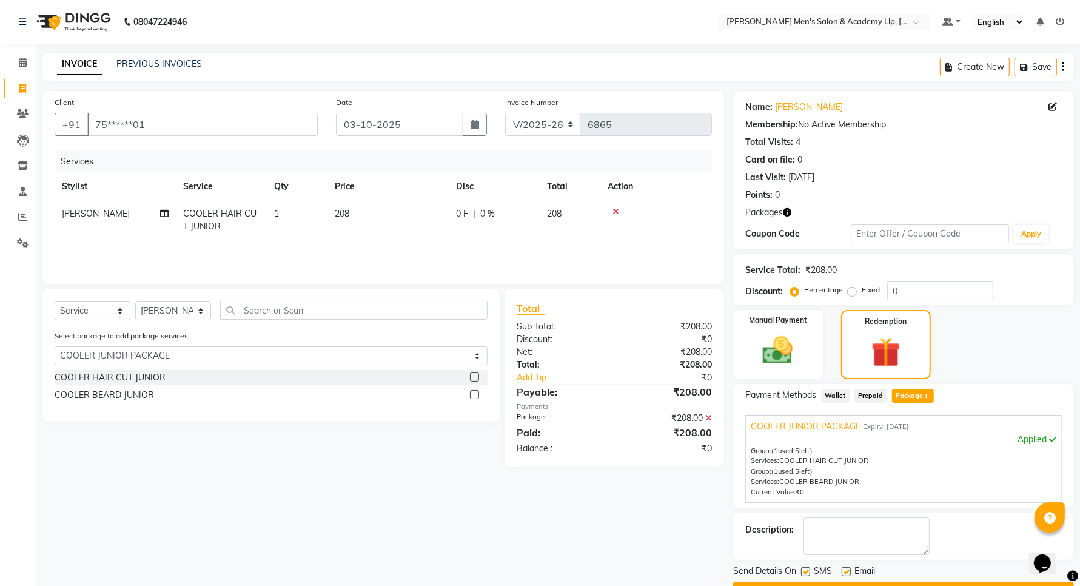
click at [88, 395] on div "COOLER BEARD JUNIOR" at bounding box center [104, 395] width 99 height 13
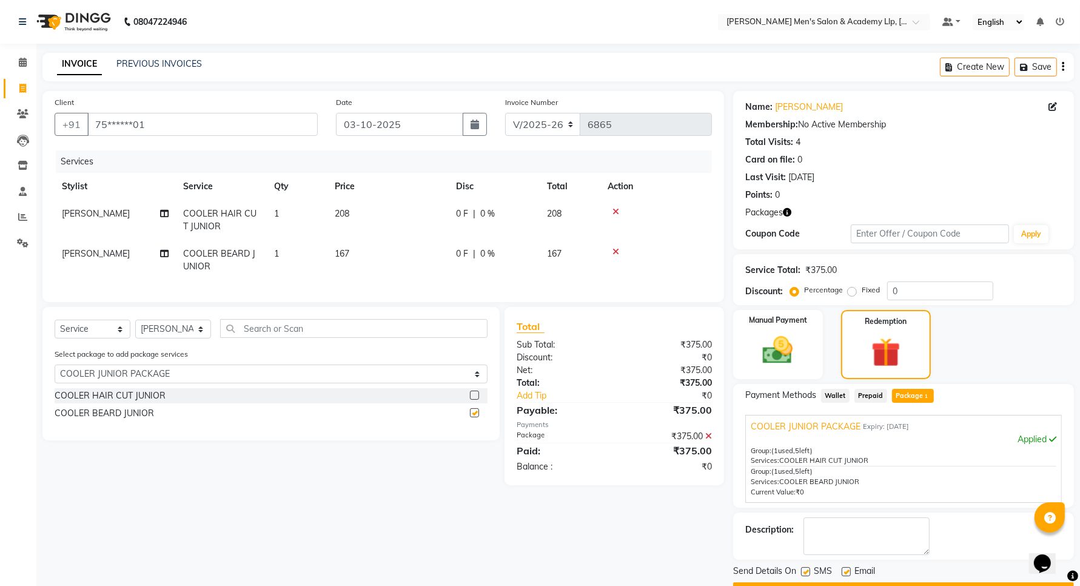
checkbox input "false"
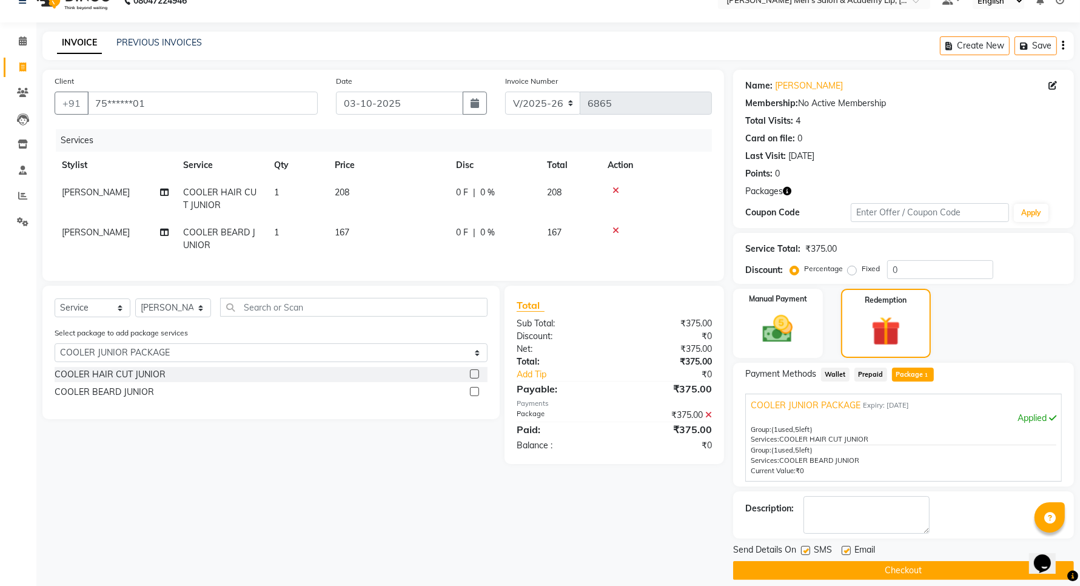
scroll to position [33, 0]
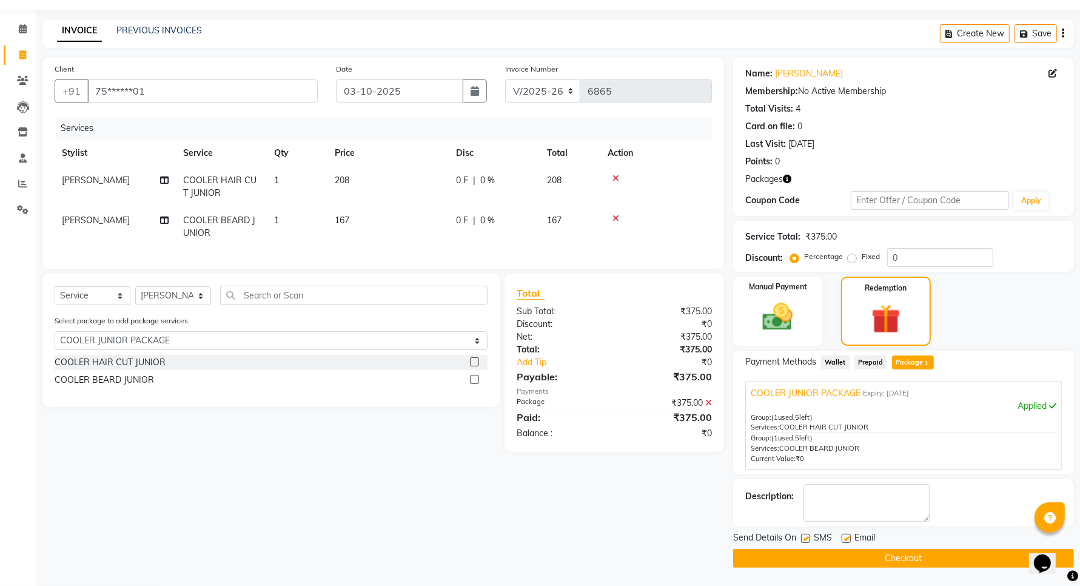
click at [843, 535] on label at bounding box center [845, 537] width 9 height 9
click at [843, 535] on input "checkbox" at bounding box center [845, 539] width 8 height 8
checkbox input "false"
click at [805, 541] on label at bounding box center [805, 537] width 9 height 9
click at [805, 541] on input "checkbox" at bounding box center [805, 539] width 8 height 8
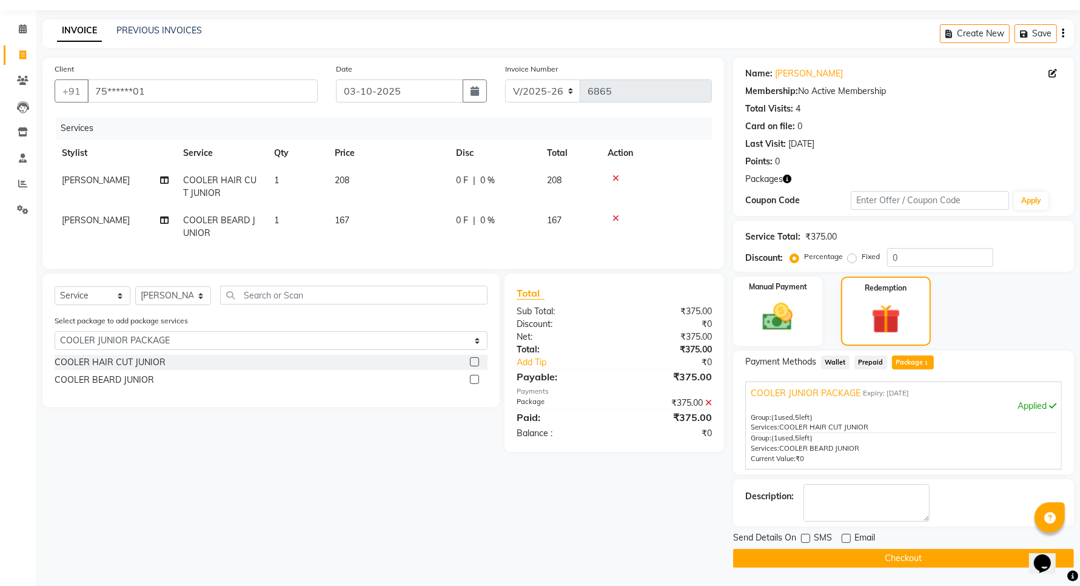
click at [804, 540] on label at bounding box center [805, 537] width 9 height 9
click at [804, 540] on input "checkbox" at bounding box center [805, 539] width 8 height 8
click at [804, 541] on label at bounding box center [805, 537] width 9 height 9
click at [804, 541] on input "checkbox" at bounding box center [805, 539] width 8 height 8
click at [807, 543] on div at bounding box center [805, 539] width 8 height 13
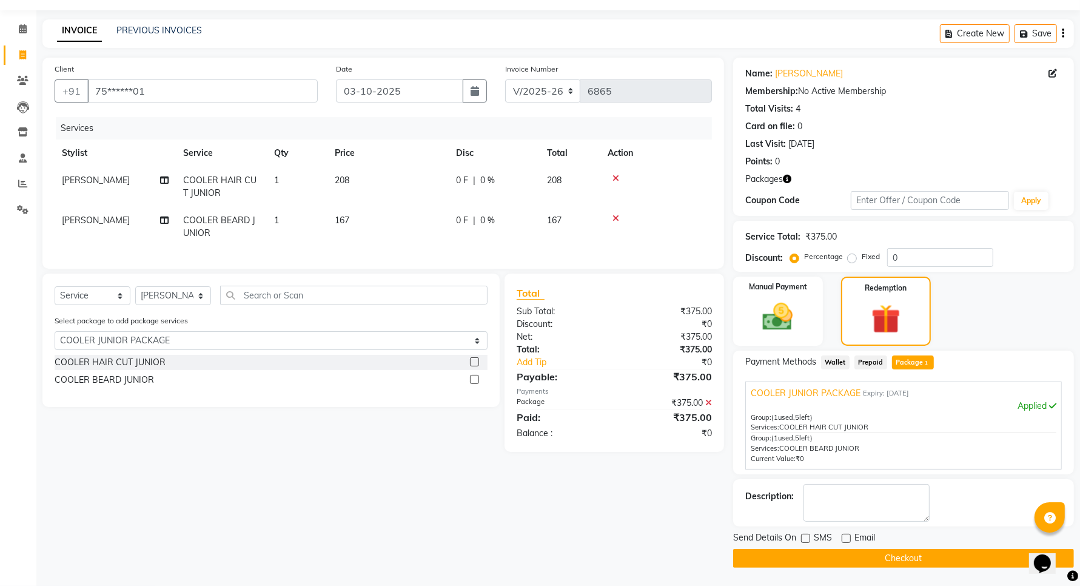
click at [807, 540] on label at bounding box center [805, 537] width 9 height 9
click at [807, 540] on input "checkbox" at bounding box center [805, 539] width 8 height 8
checkbox input "true"
click at [804, 555] on button "Checkout" at bounding box center [903, 558] width 341 height 19
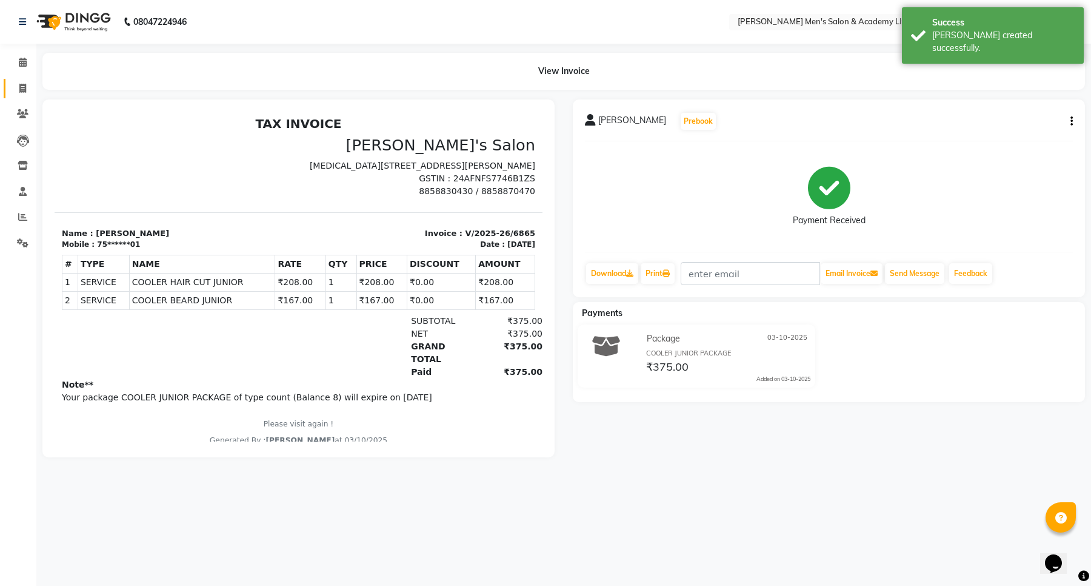
click at [19, 93] on span at bounding box center [22, 89] width 21 height 14
select select "service"
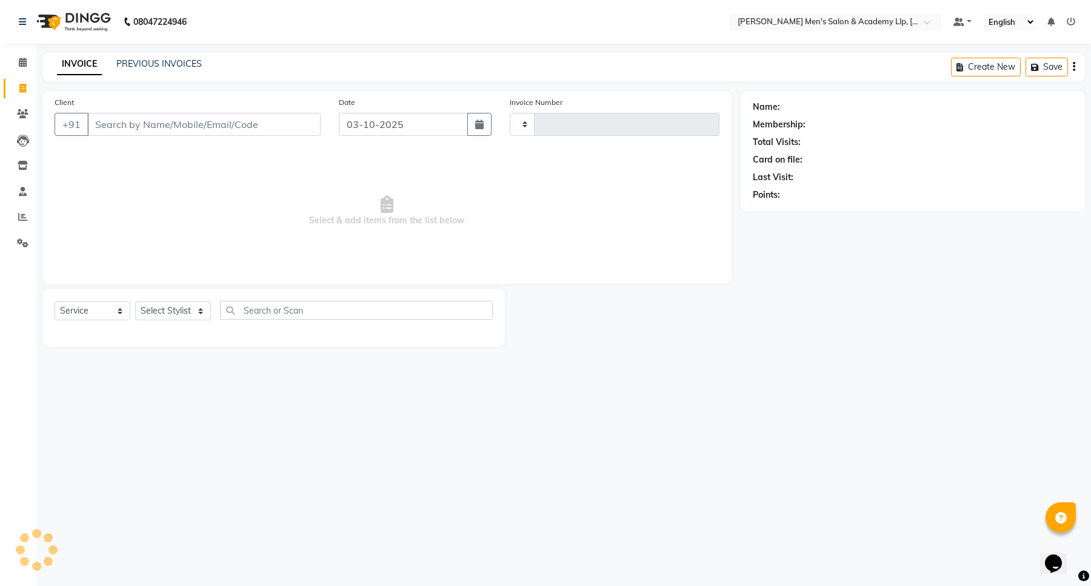
type input "6866"
select select "8248"
click at [29, 92] on span at bounding box center [22, 89] width 21 height 14
select select "service"
type input "6866"
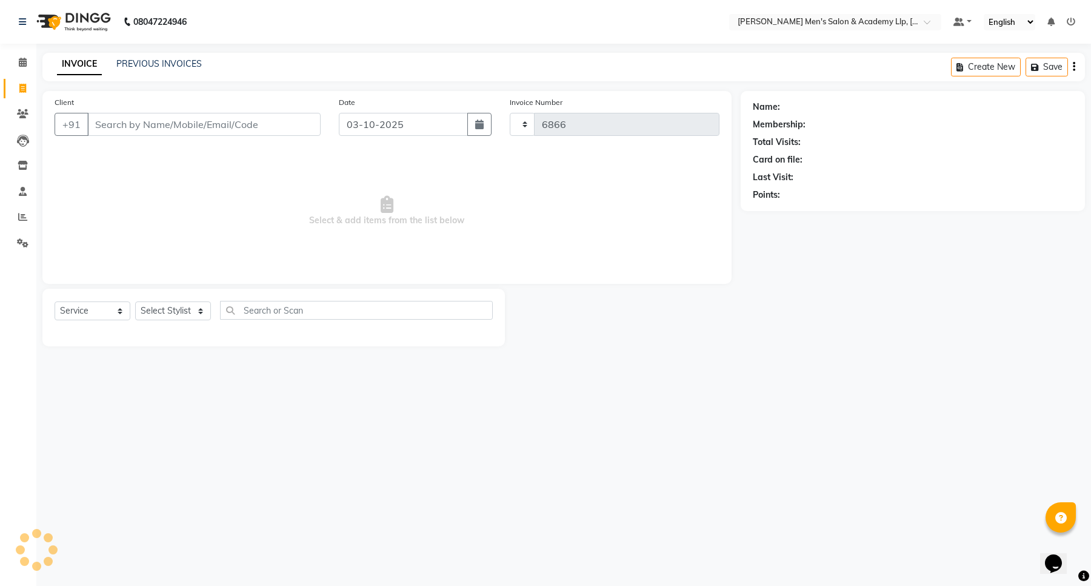
select select "8248"
click at [142, 120] on input "Client" at bounding box center [203, 124] width 233 height 23
click at [159, 125] on input "Client" at bounding box center [203, 124] width 233 height 23
click at [167, 127] on input "Client" at bounding box center [203, 124] width 233 height 23
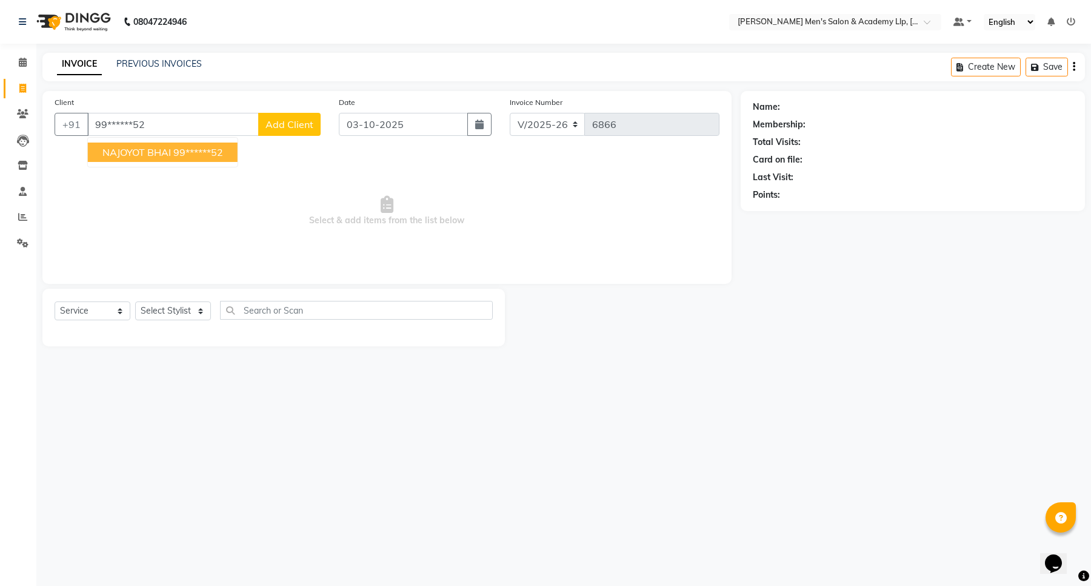
type input "99******52"
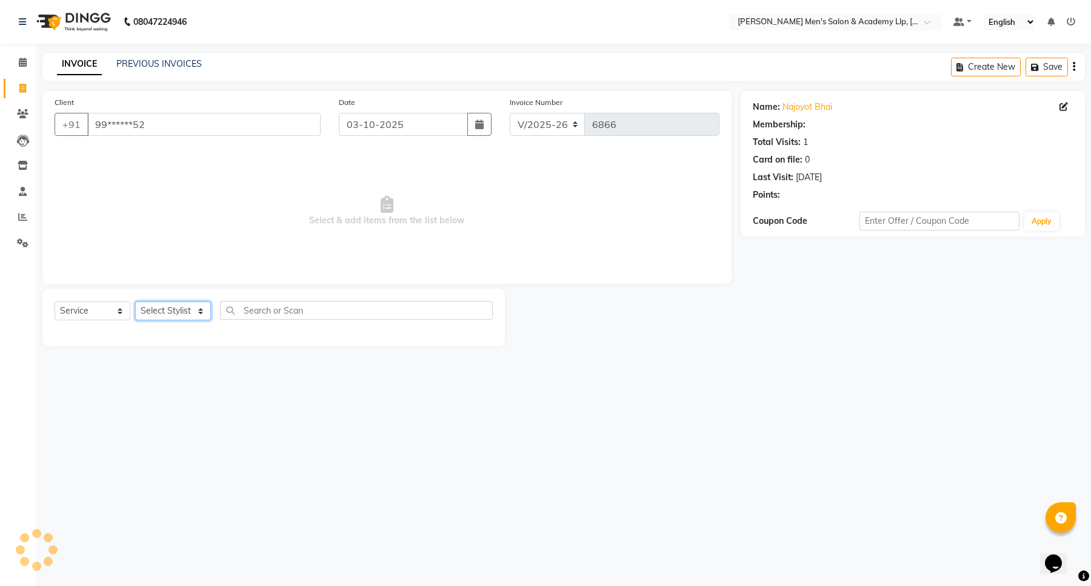
click at [170, 303] on select "Select Stylist ABHISHEK SEN AKKI SEN ANKUSH SEN ARYAN GOHEL ARYAN SEN CHANDU SE…" at bounding box center [173, 310] width 76 height 19
click at [170, 304] on select "Select Stylist ABHISHEK SEN AKKI SEN ANKUSH SEN ARYAN GOHEL ARYAN SEN CHANDU SE…" at bounding box center [173, 310] width 76 height 19
select select "90090"
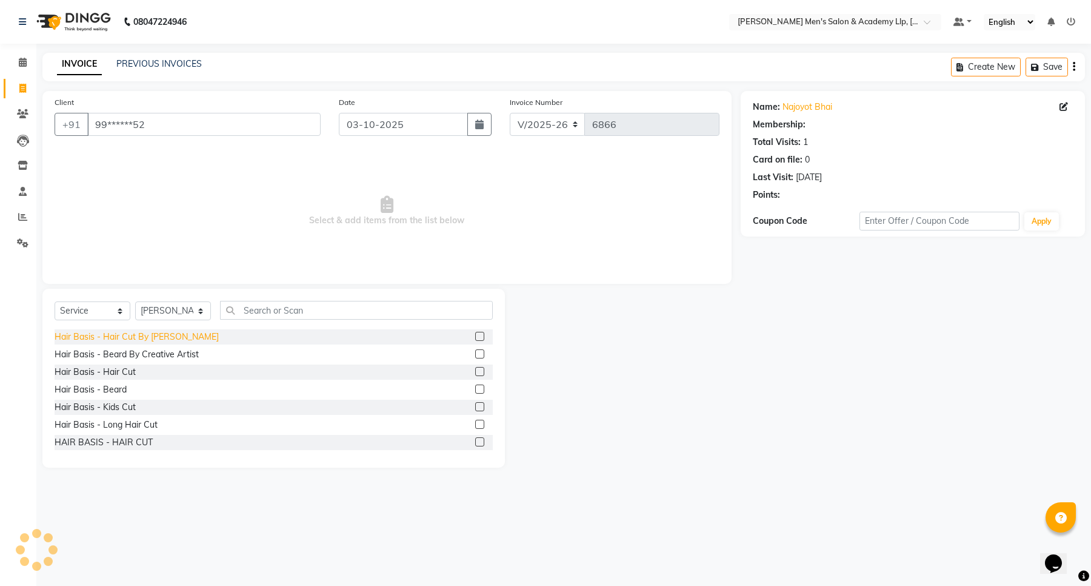
click at [168, 337] on div "Hair Basis - Hair Cut By [PERSON_NAME]" at bounding box center [137, 336] width 164 height 13
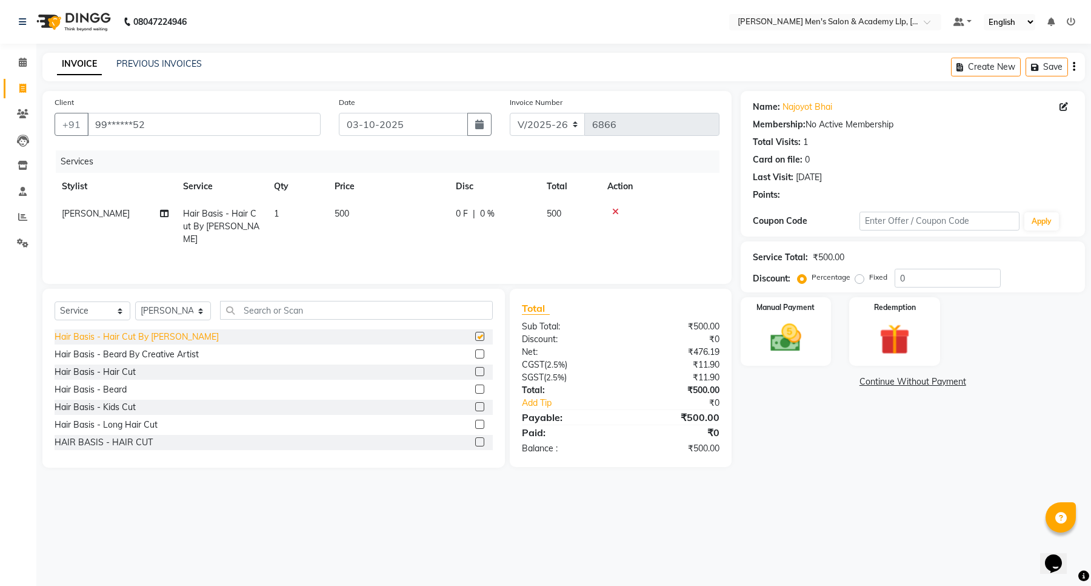
checkbox input "false"
click at [424, 218] on td "500" at bounding box center [387, 226] width 121 height 53
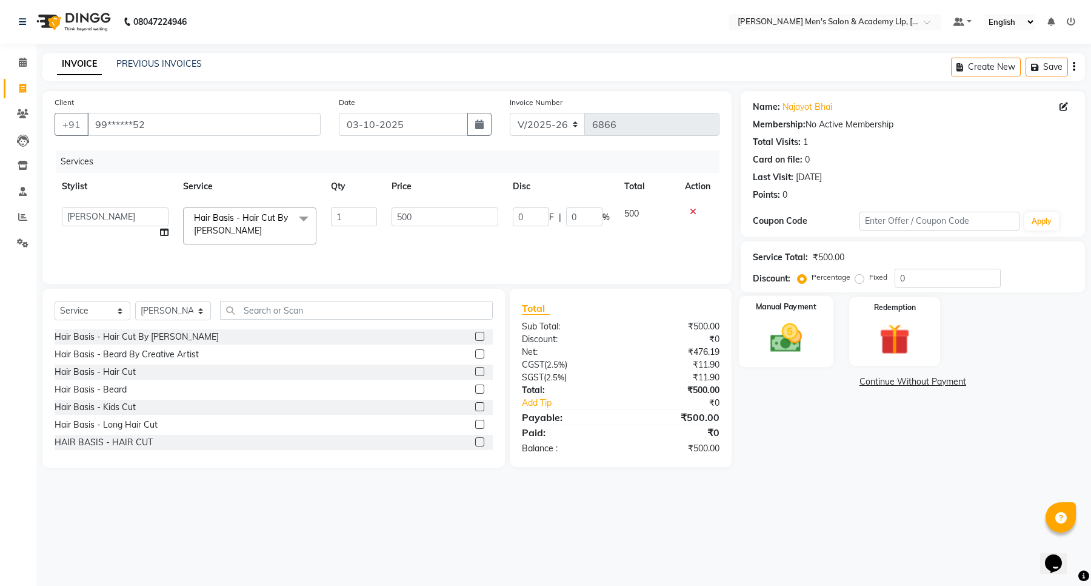
click at [792, 329] on img at bounding box center [786, 337] width 52 height 37
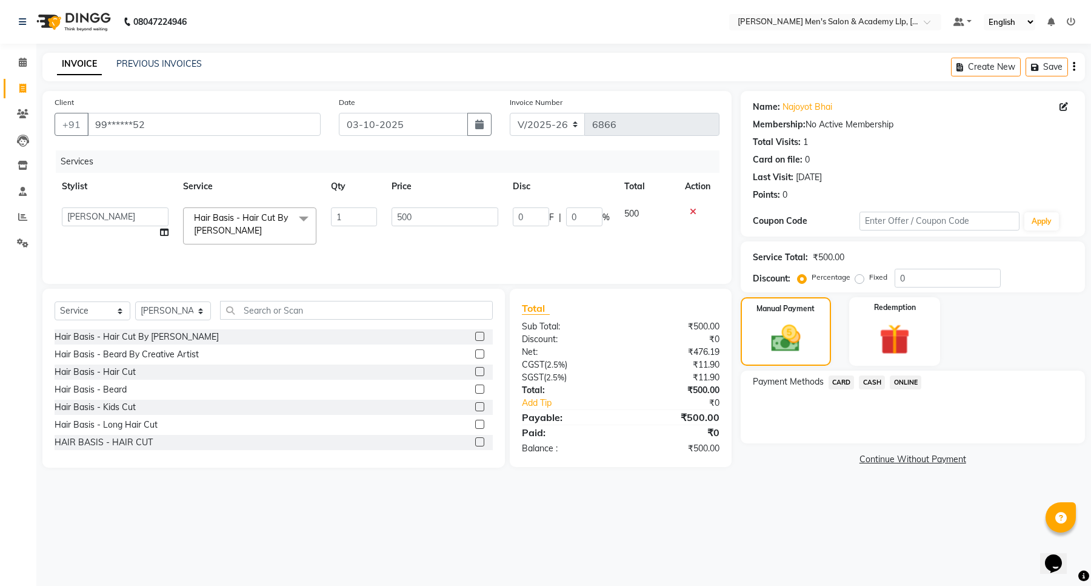
click at [865, 380] on span "CASH" at bounding box center [872, 382] width 26 height 14
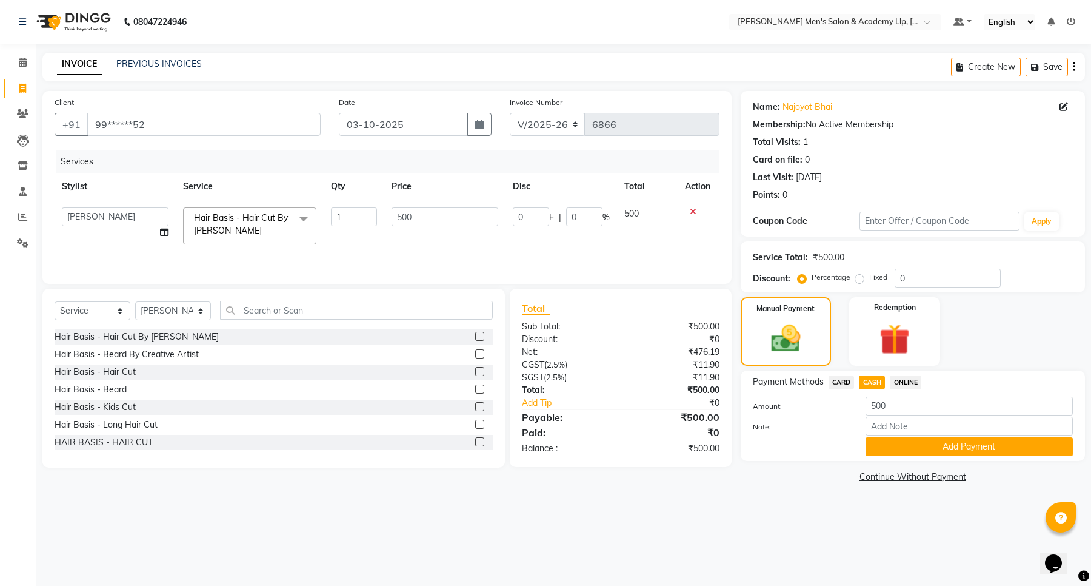
click at [900, 440] on button "Add Payment" at bounding box center [969, 446] width 207 height 19
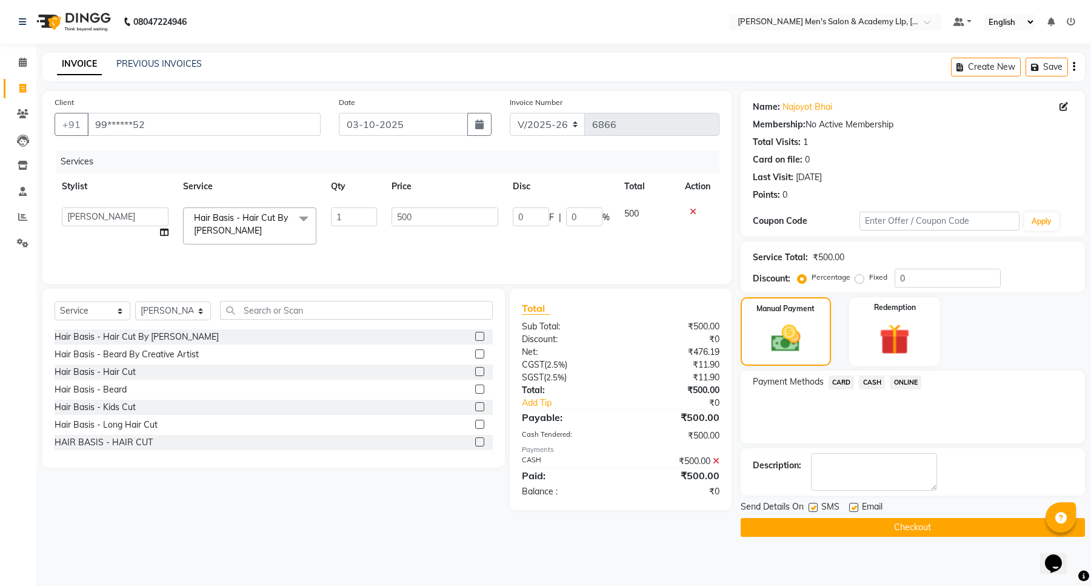
click at [856, 508] on label at bounding box center [853, 507] width 9 height 9
click at [856, 508] on input "checkbox" at bounding box center [853, 508] width 8 height 8
checkbox input "false"
click at [815, 509] on label at bounding box center [813, 507] width 9 height 9
click at [815, 509] on input "checkbox" at bounding box center [813, 508] width 8 height 8
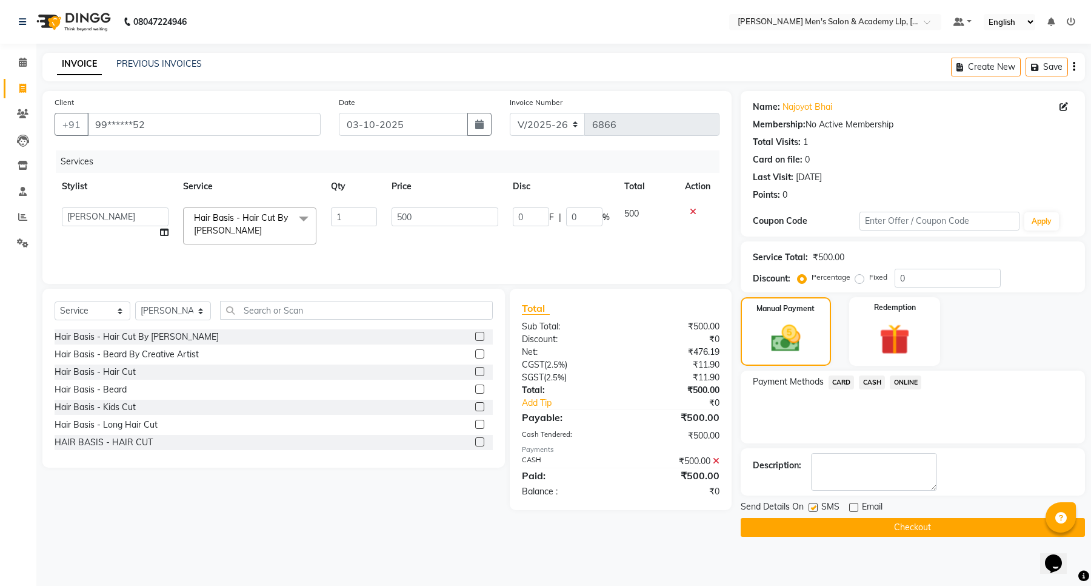
checkbox input "false"
click at [817, 520] on button "Checkout" at bounding box center [913, 527] width 344 height 19
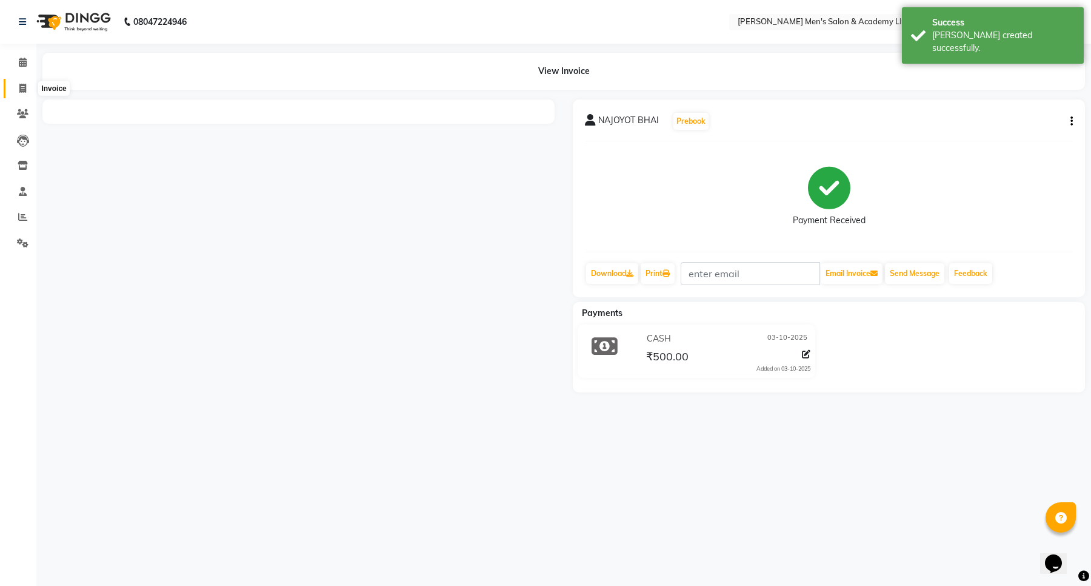
click at [23, 92] on icon at bounding box center [22, 88] width 7 height 9
select select "service"
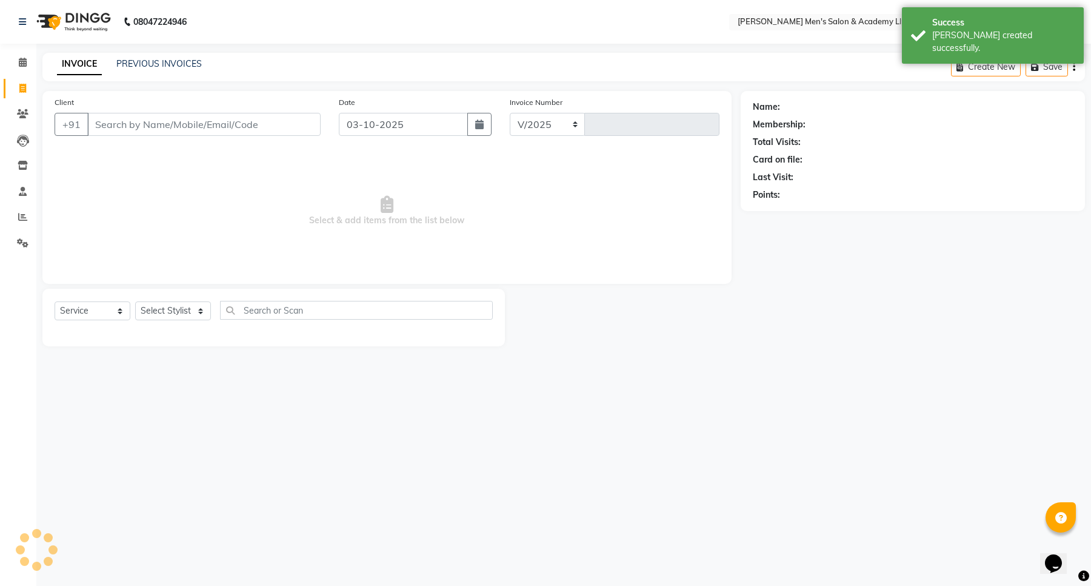
select select "8248"
type input "6867"
type input "97******25"
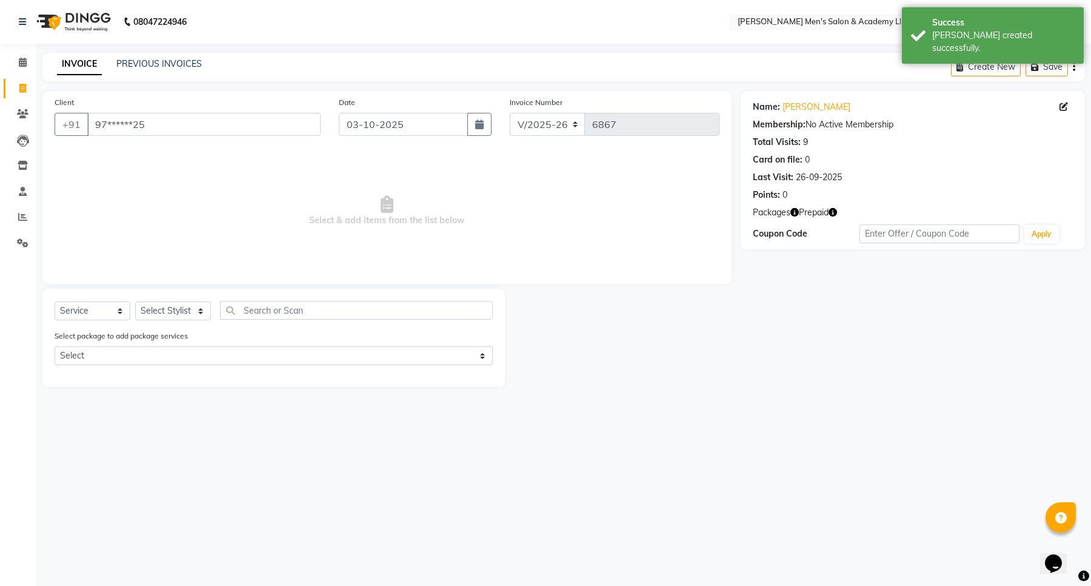
click at [792, 216] on icon "button" at bounding box center [795, 212] width 8 height 8
click at [152, 318] on select "Select Stylist ABHISHEK SEN AKKI SEN ANKUSH SEN ARYAN GOHEL ARYAN SEN CHANDU SE…" at bounding box center [173, 310] width 76 height 19
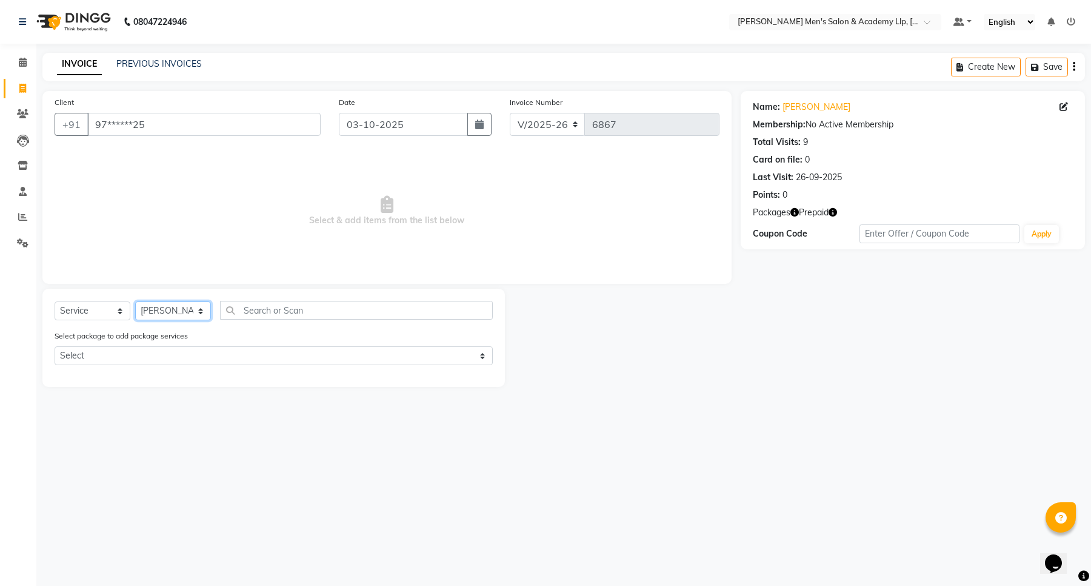
click at [135, 301] on select "Select Stylist ABHISHEK SEN AKKI SEN ANKUSH SEN ARYAN GOHEL ARYAN SEN CHANDU SE…" at bounding box center [173, 310] width 76 height 19
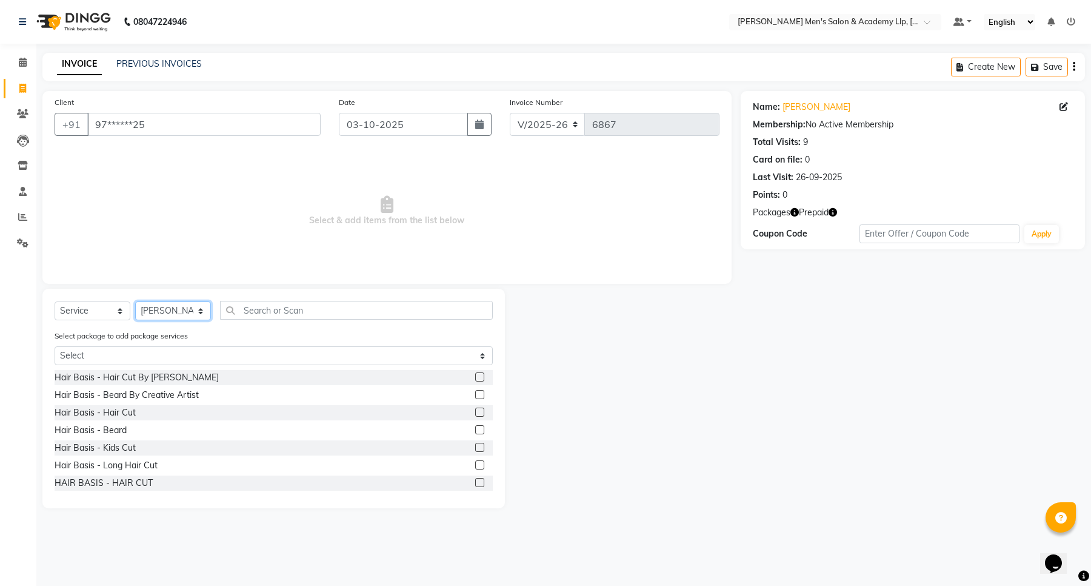
select select "78793"
click at [122, 366] on div "Select package to add package services Select COOLER JUNIOR PACKAGE" at bounding box center [273, 349] width 457 height 41
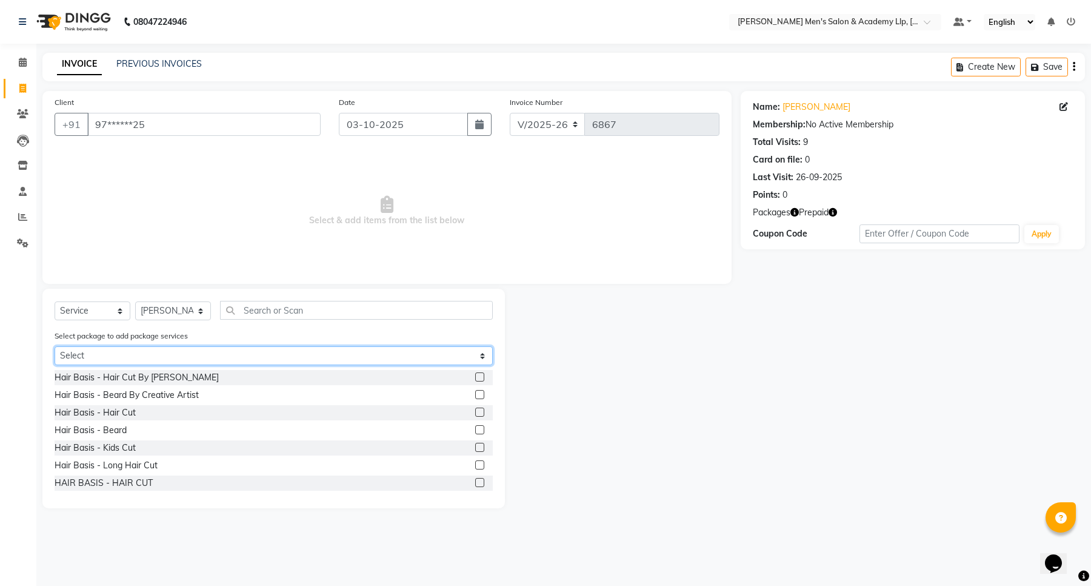
click at [125, 361] on select "Select COOLER JUNIOR PACKAGE" at bounding box center [274, 355] width 438 height 19
click at [55, 346] on select "Select COOLER JUNIOR PACKAGE" at bounding box center [274, 355] width 438 height 19
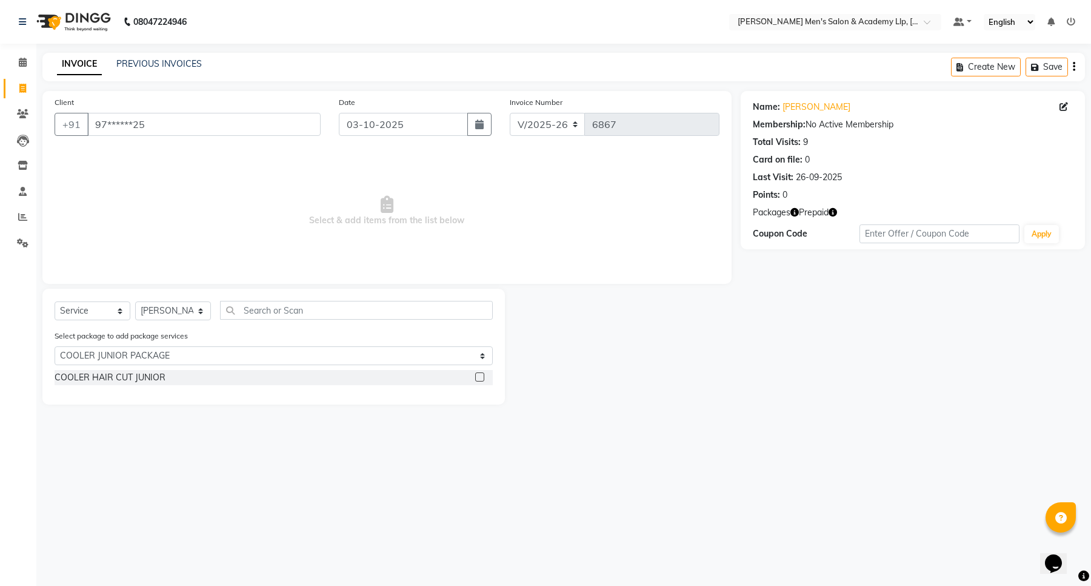
click at [152, 365] on div "Select package to add package services Select COOLER JUNIOR PACKAGE" at bounding box center [273, 349] width 457 height 41
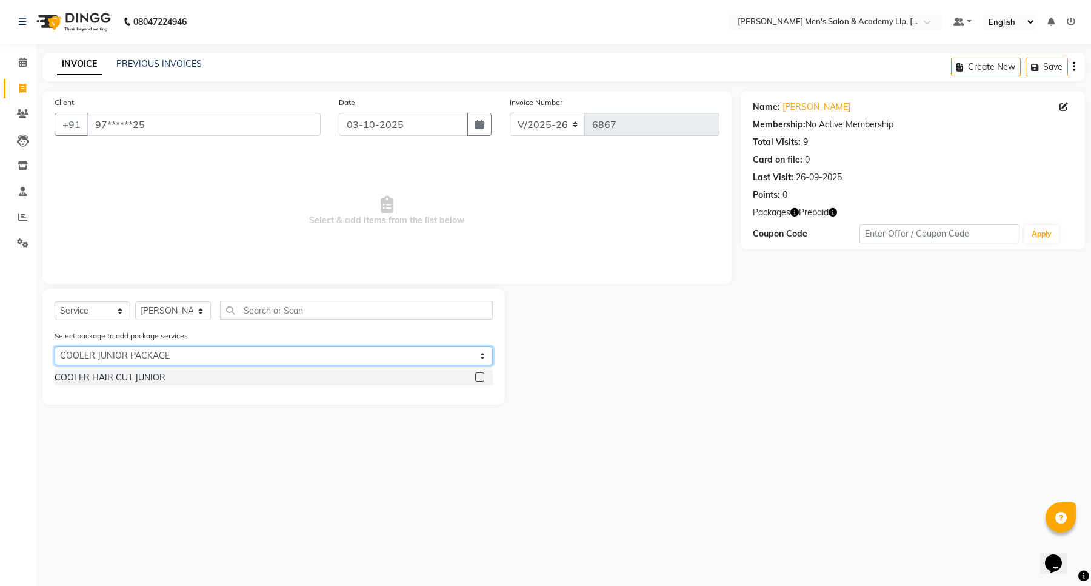
click at [126, 350] on select "Select COOLER JUNIOR PACKAGE" at bounding box center [274, 355] width 438 height 19
select select "0: undefined"
click at [55, 346] on select "Select COOLER JUNIOR PACKAGE" at bounding box center [274, 355] width 438 height 19
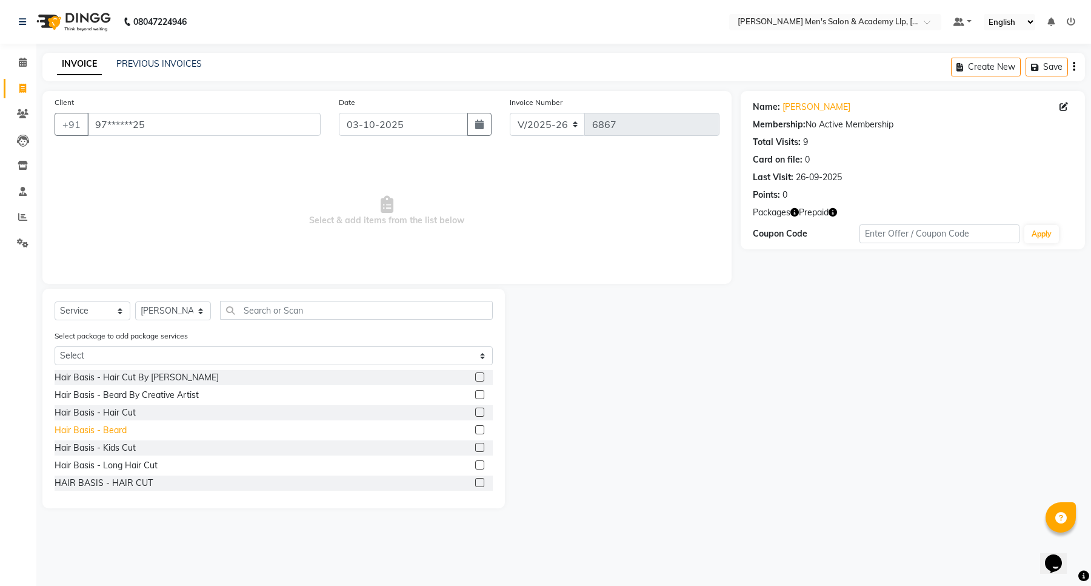
click at [110, 427] on div "Hair Basis - Beard" at bounding box center [91, 430] width 72 height 13
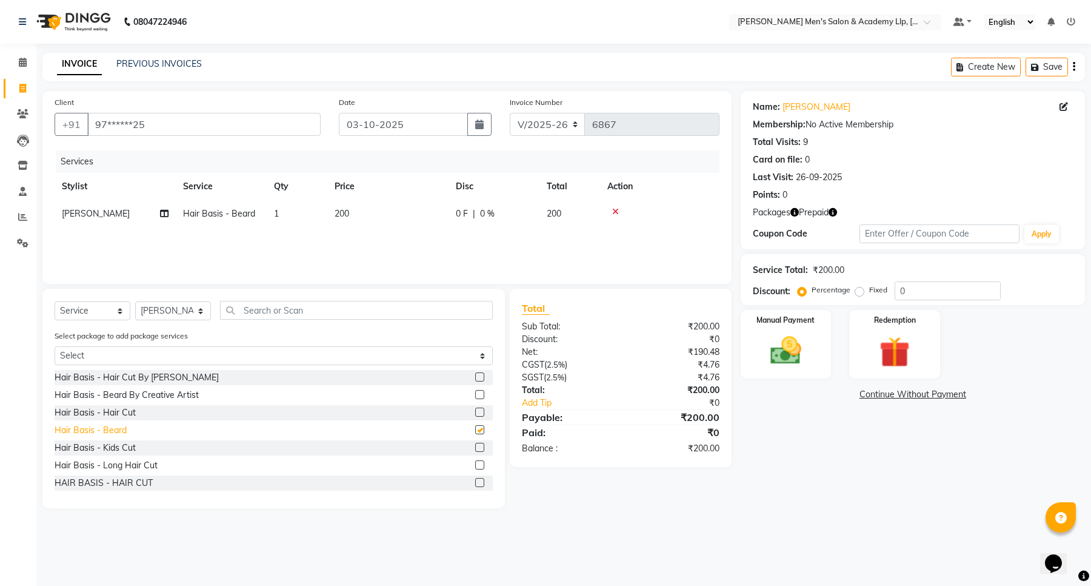
checkbox input "false"
click at [906, 361] on img at bounding box center [895, 351] width 52 height 39
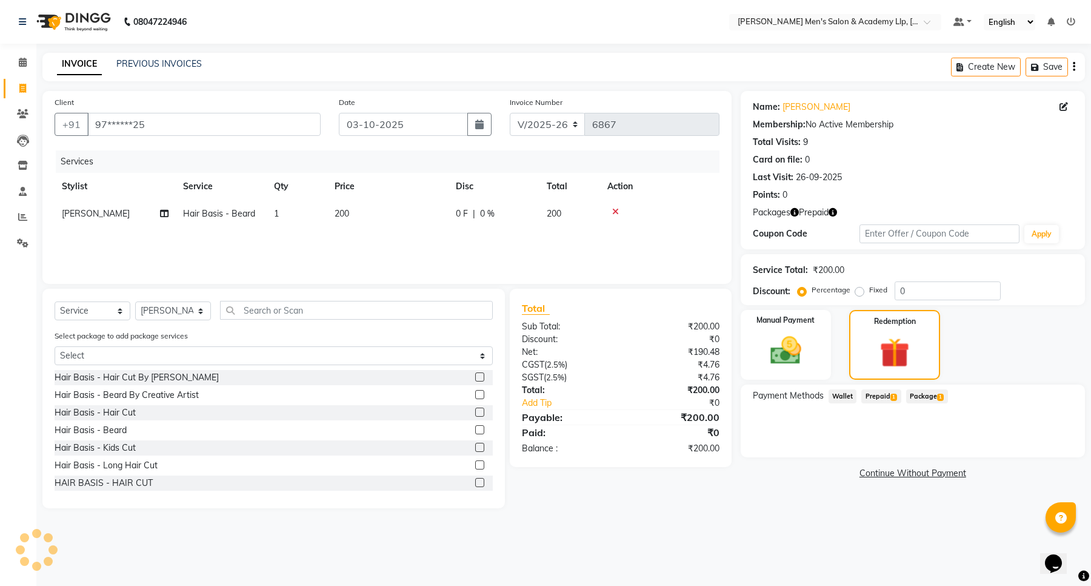
drag, startPoint x: 891, startPoint y: 397, endPoint x: 903, endPoint y: 399, distance: 12.3
click at [891, 396] on span "1" at bounding box center [894, 396] width 7 height 7
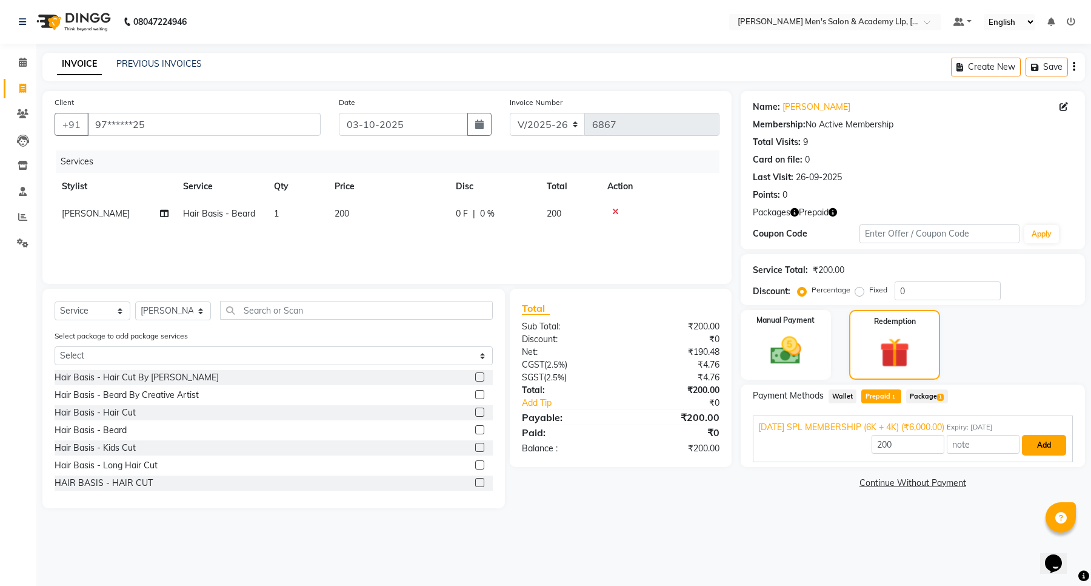
click at [1040, 444] on button "Add" at bounding box center [1044, 445] width 44 height 21
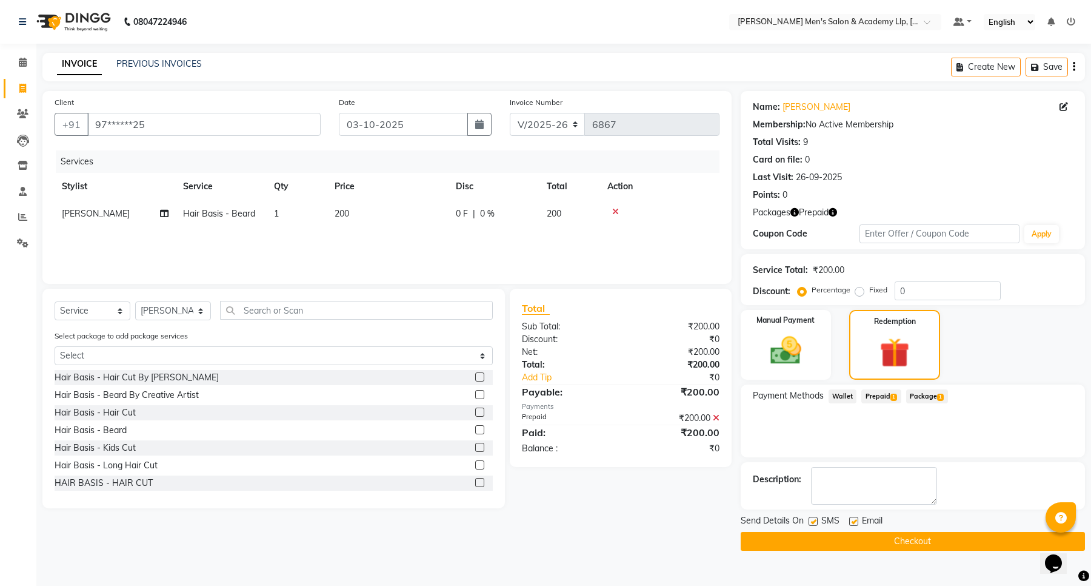
click at [854, 522] on label at bounding box center [853, 521] width 9 height 9
click at [854, 522] on input "checkbox" at bounding box center [853, 522] width 8 height 8
checkbox input "false"
click at [817, 521] on label at bounding box center [813, 521] width 9 height 9
click at [817, 521] on input "checkbox" at bounding box center [813, 522] width 8 height 8
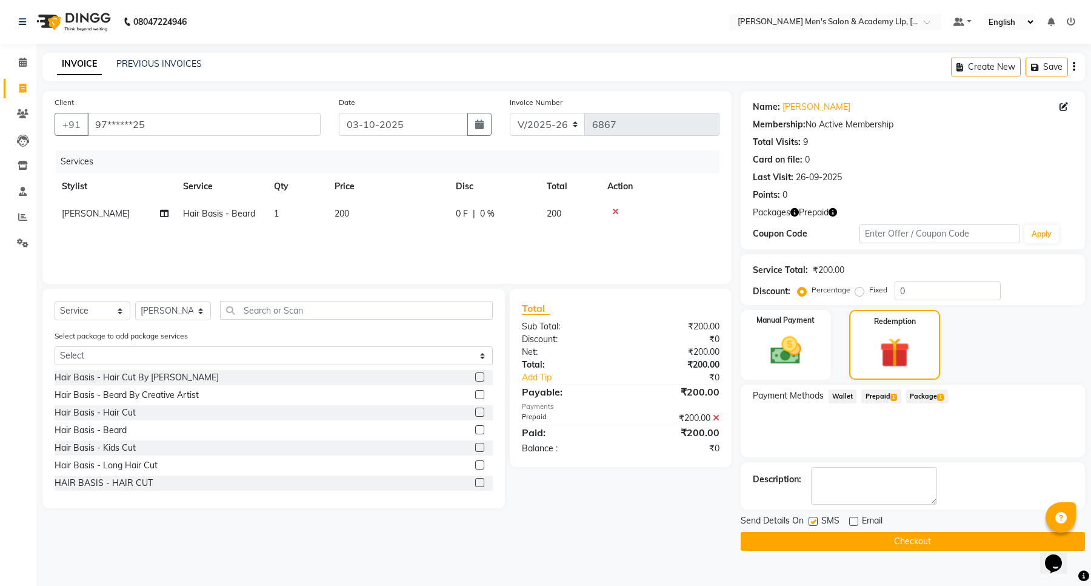
checkbox input "false"
click at [814, 533] on button "Checkout" at bounding box center [913, 541] width 344 height 19
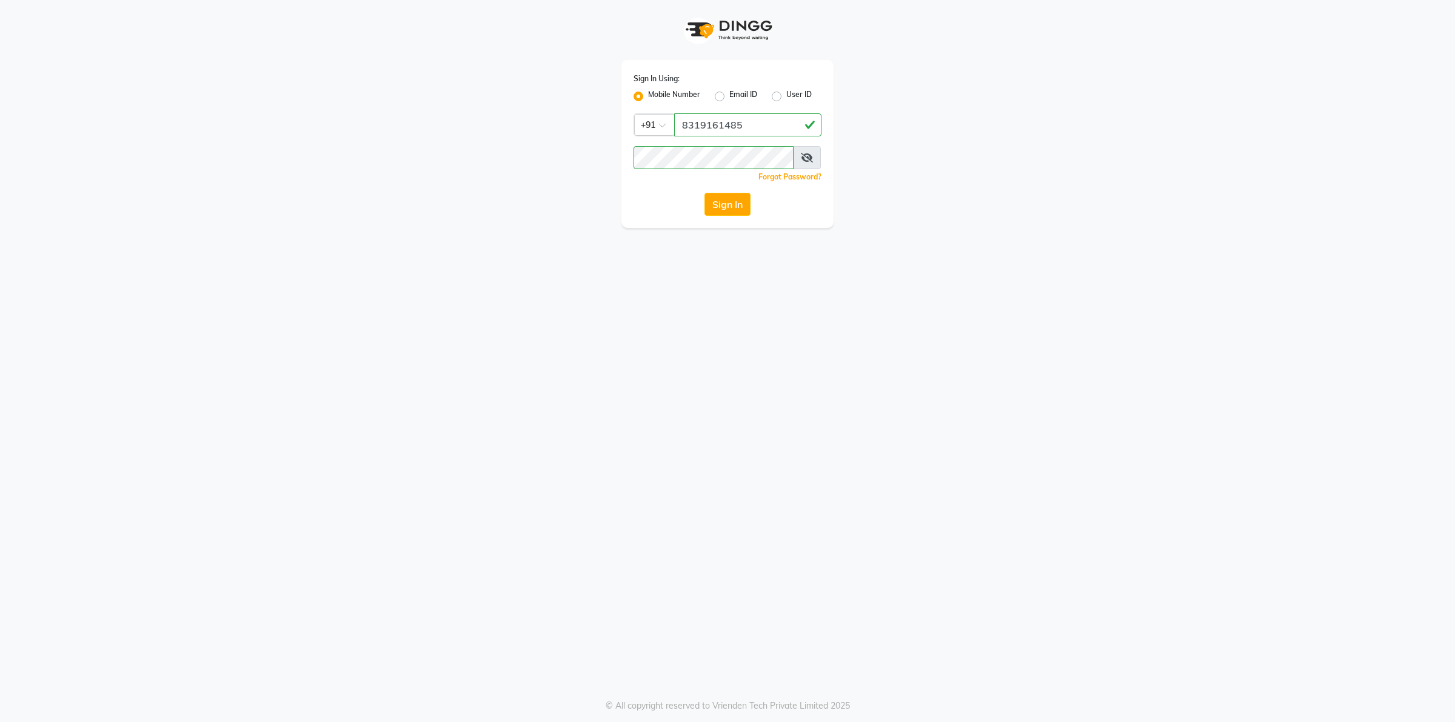
click at [726, 196] on button "Sign In" at bounding box center [727, 204] width 46 height 23
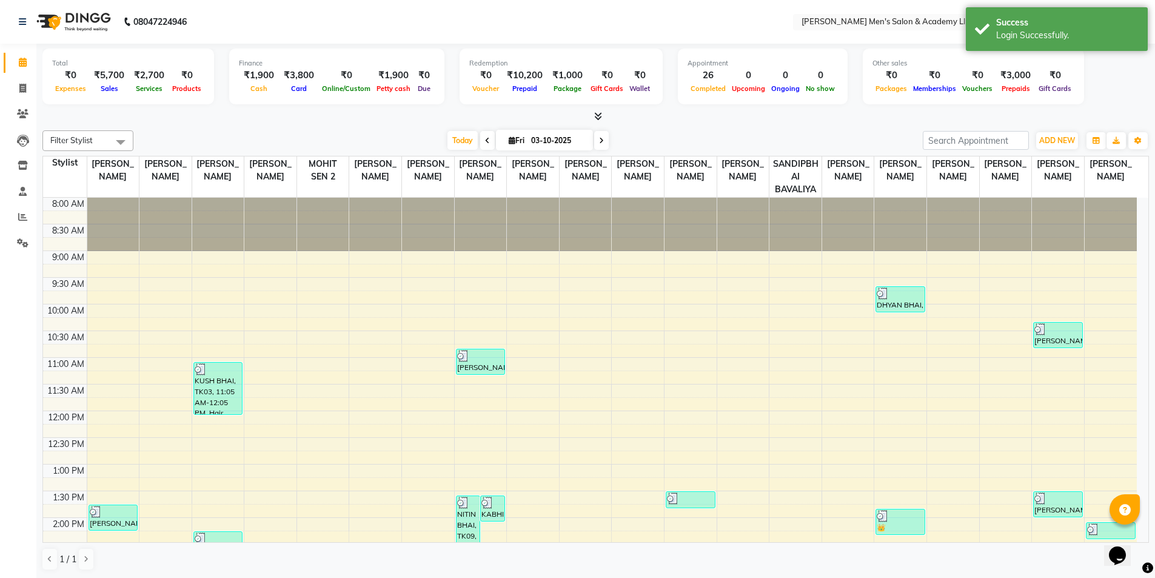
click at [380, 148] on div "Today Fri 03-10-2025" at bounding box center [527, 141] width 777 height 18
drag, startPoint x: 377, startPoint y: 145, endPoint x: 331, endPoint y: 127, distance: 49.3
click at [331, 127] on div "Filter Stylist Select All ABHISHEK SEN AKKI SEN ANKUSH SEN ARYAN GOHEL ARYAN SE…" at bounding box center [595, 350] width 1106 height 450
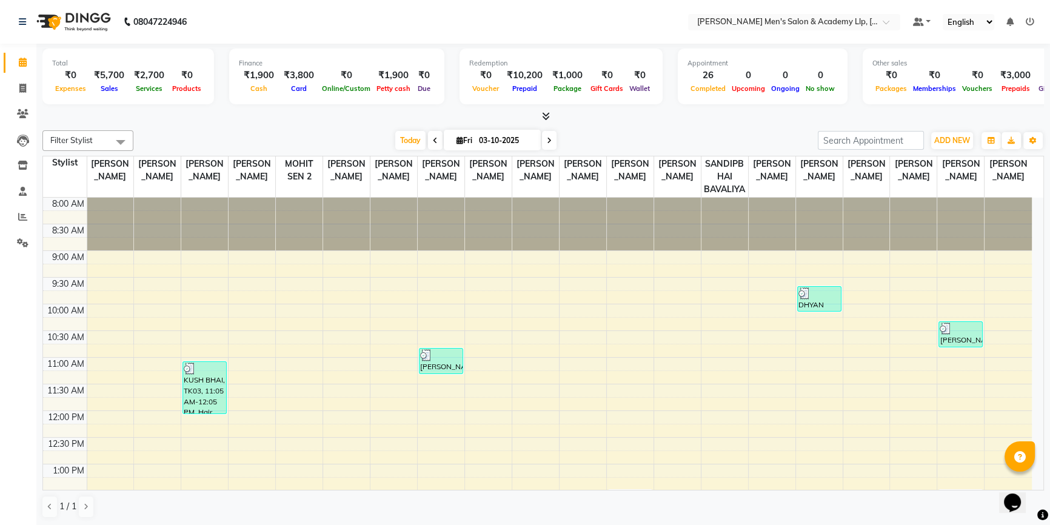
drag, startPoint x: 335, startPoint y: 127, endPoint x: 304, endPoint y: 115, distance: 33.2
click at [304, 115] on div at bounding box center [543, 116] width 1002 height 13
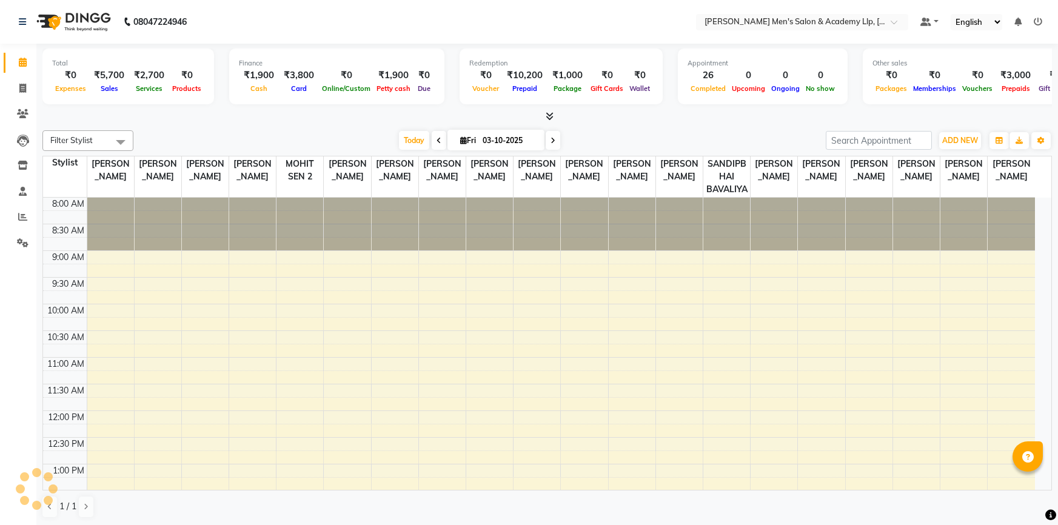
click at [33, 90] on li "Invoice" at bounding box center [18, 89] width 36 height 26
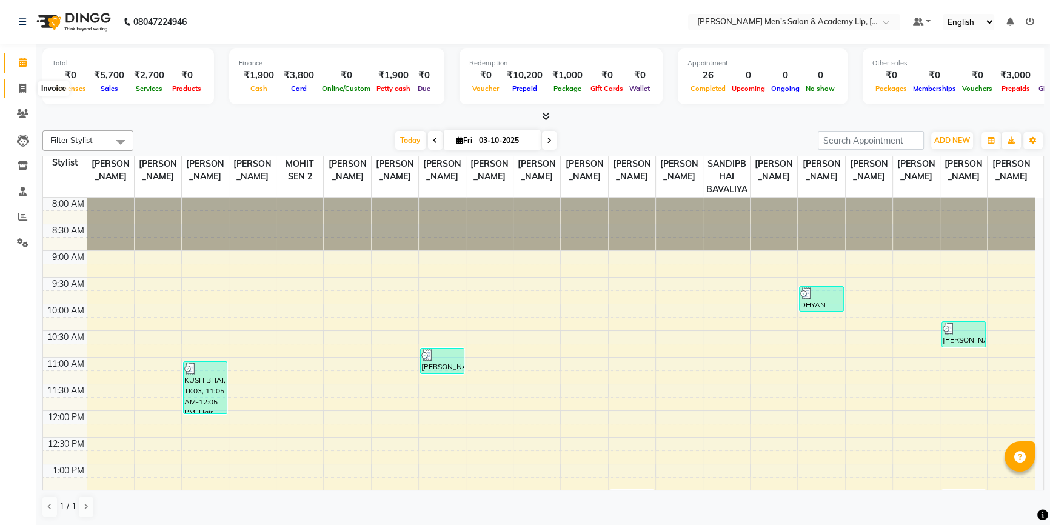
click at [27, 89] on span at bounding box center [22, 89] width 21 height 14
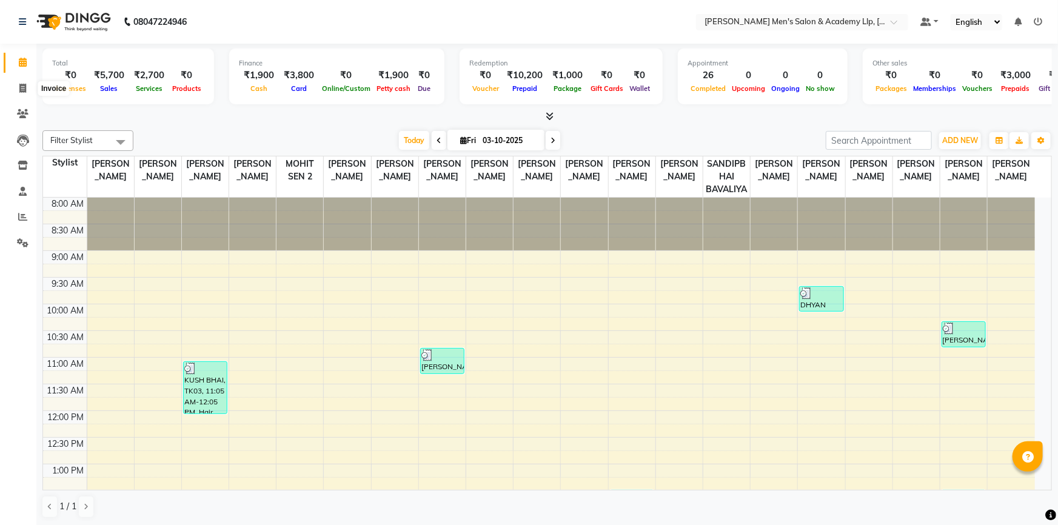
select select "service"
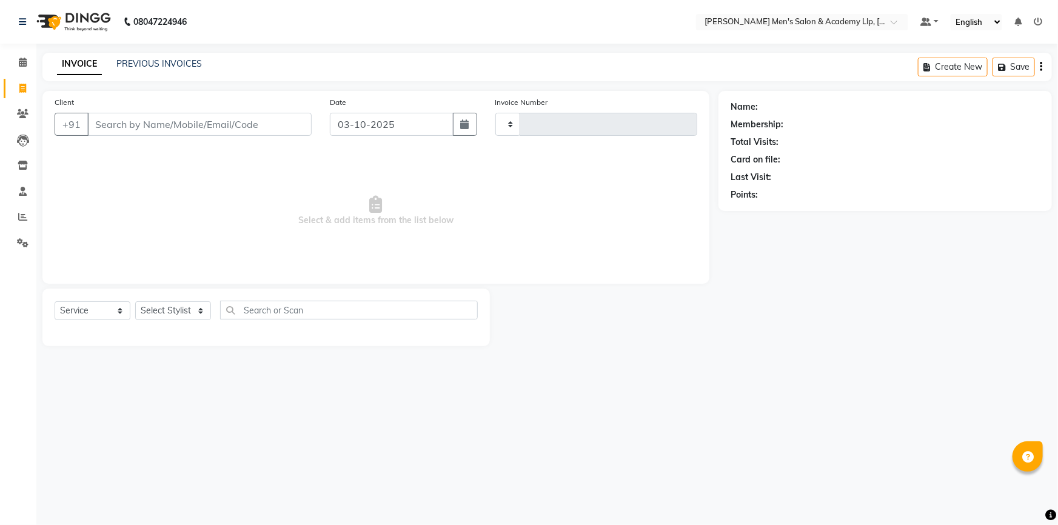
type input "6868"
select select "8248"
click at [151, 65] on link "PREVIOUS INVOICES" at bounding box center [158, 63] width 85 height 11
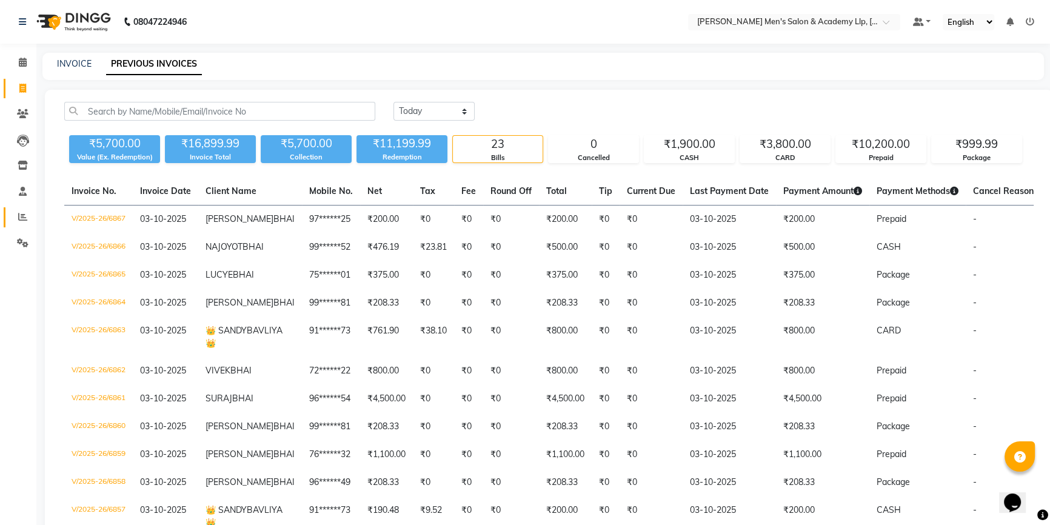
click at [27, 216] on icon at bounding box center [22, 216] width 9 height 9
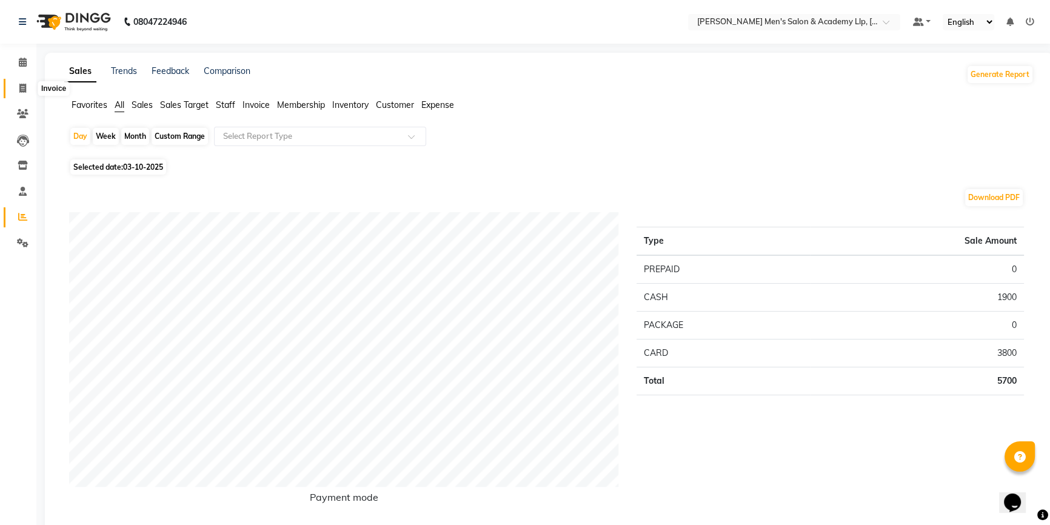
click at [22, 86] on icon at bounding box center [22, 88] width 7 height 9
select select "service"
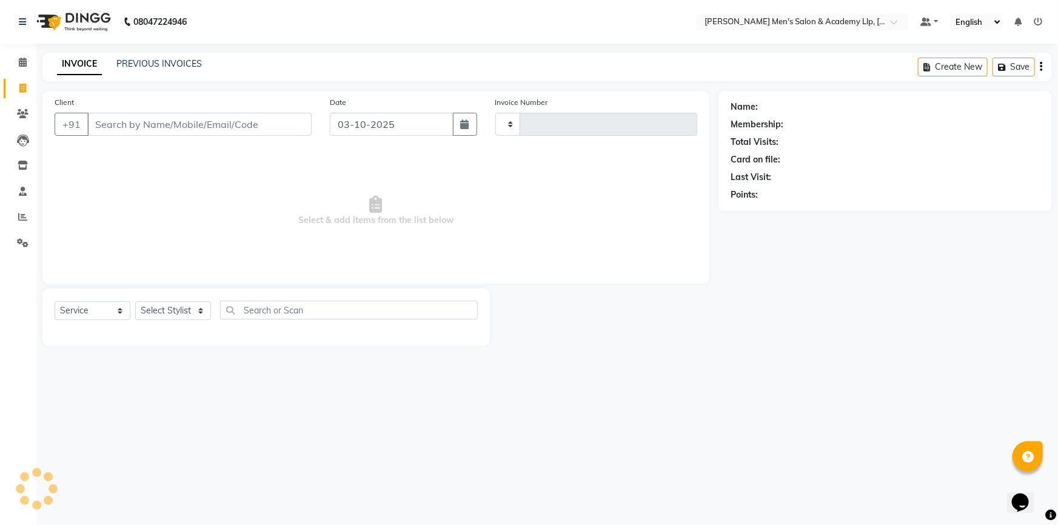
type input "6868"
select select "8248"
click at [112, 127] on input "Client" at bounding box center [199, 124] width 224 height 23
click at [24, 213] on icon at bounding box center [22, 216] width 9 height 9
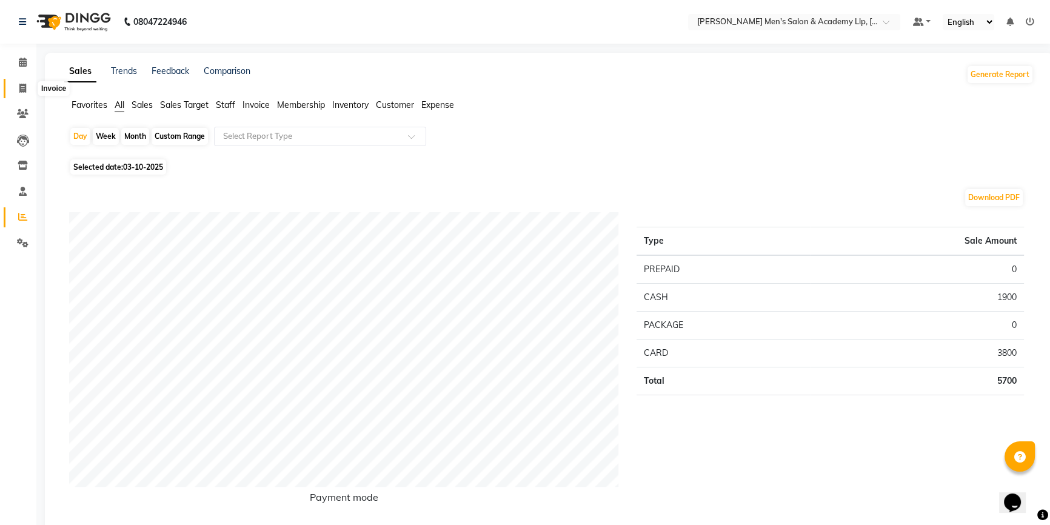
click at [22, 82] on span at bounding box center [22, 89] width 21 height 14
select select "service"
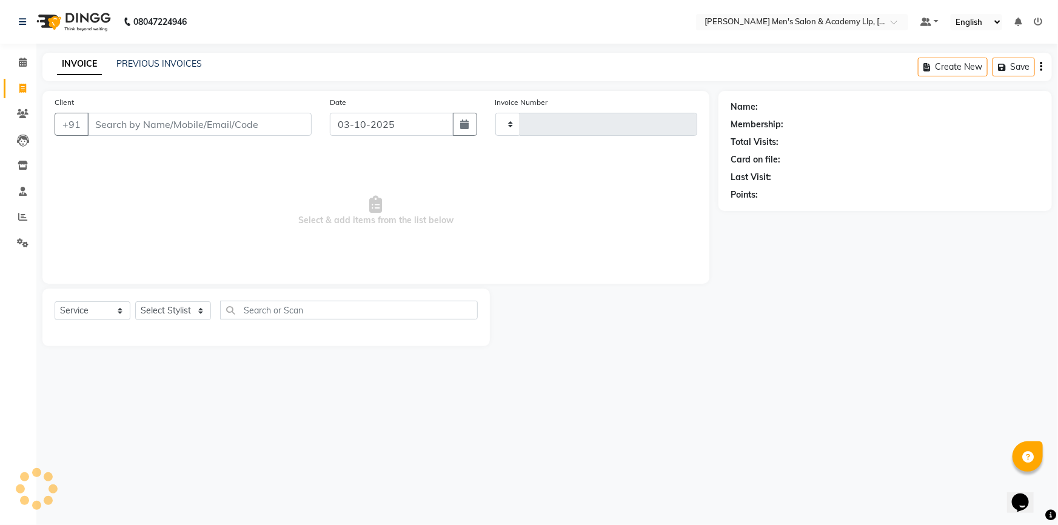
type input "6868"
select select "8248"
click at [140, 127] on input "Client" at bounding box center [199, 124] width 224 height 23
